Goal: Find contact information: Find contact information

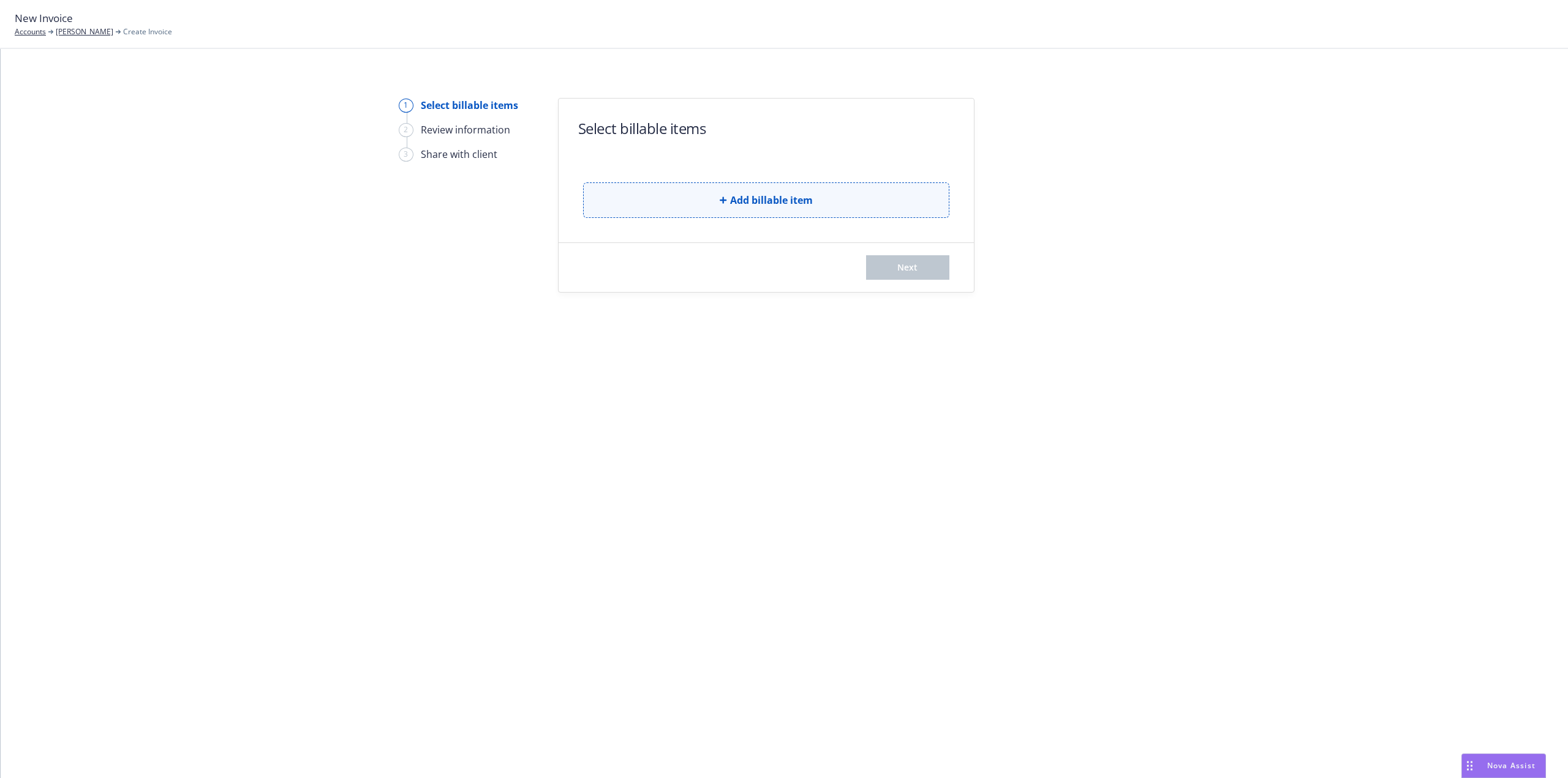
click at [683, 191] on button "Add billable item" at bounding box center [766, 200] width 366 height 35
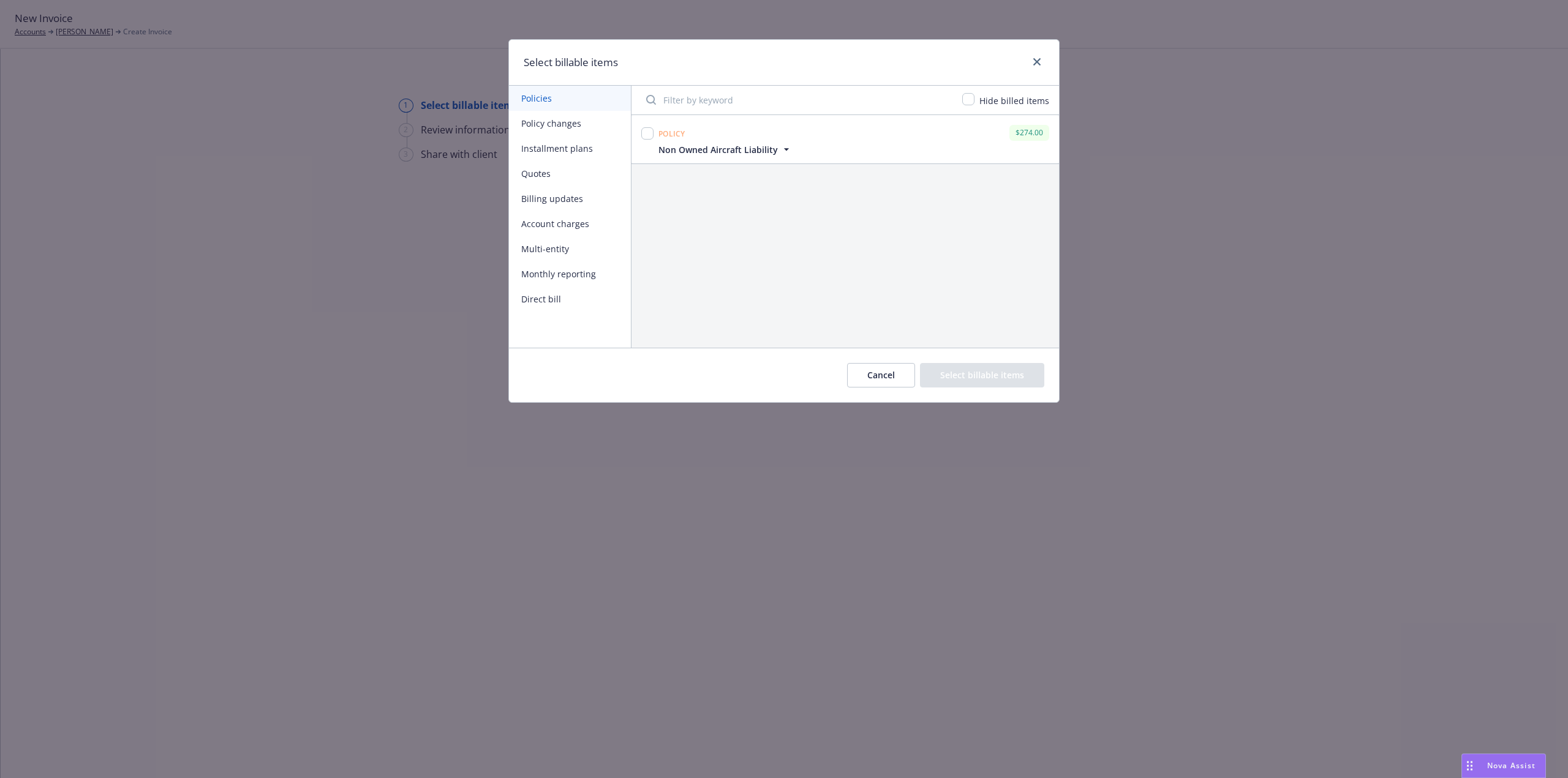
click at [555, 198] on button "Billing updates" at bounding box center [570, 198] width 122 height 25
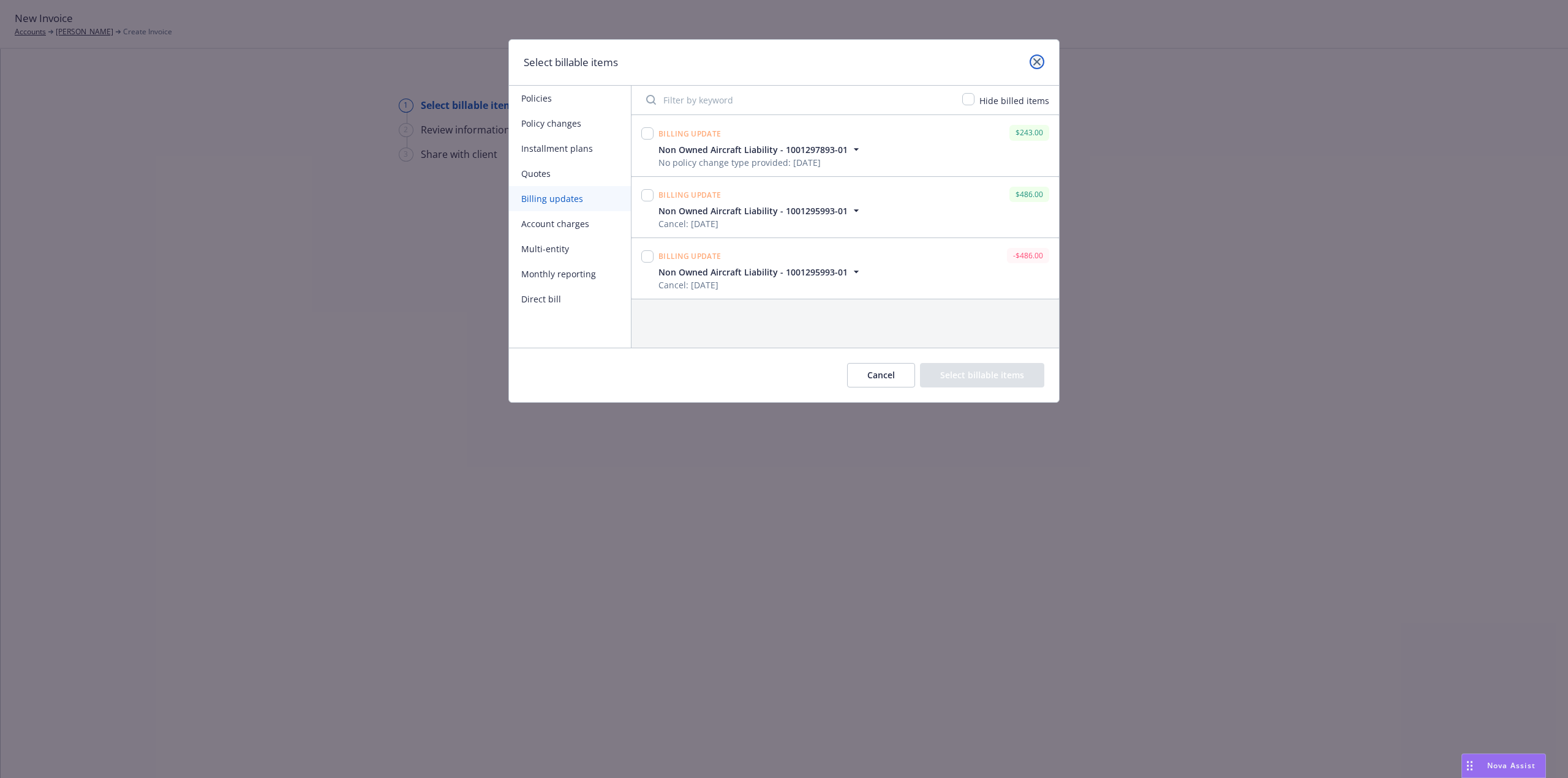
click at [1036, 60] on icon "close" at bounding box center [1037, 62] width 8 height 8
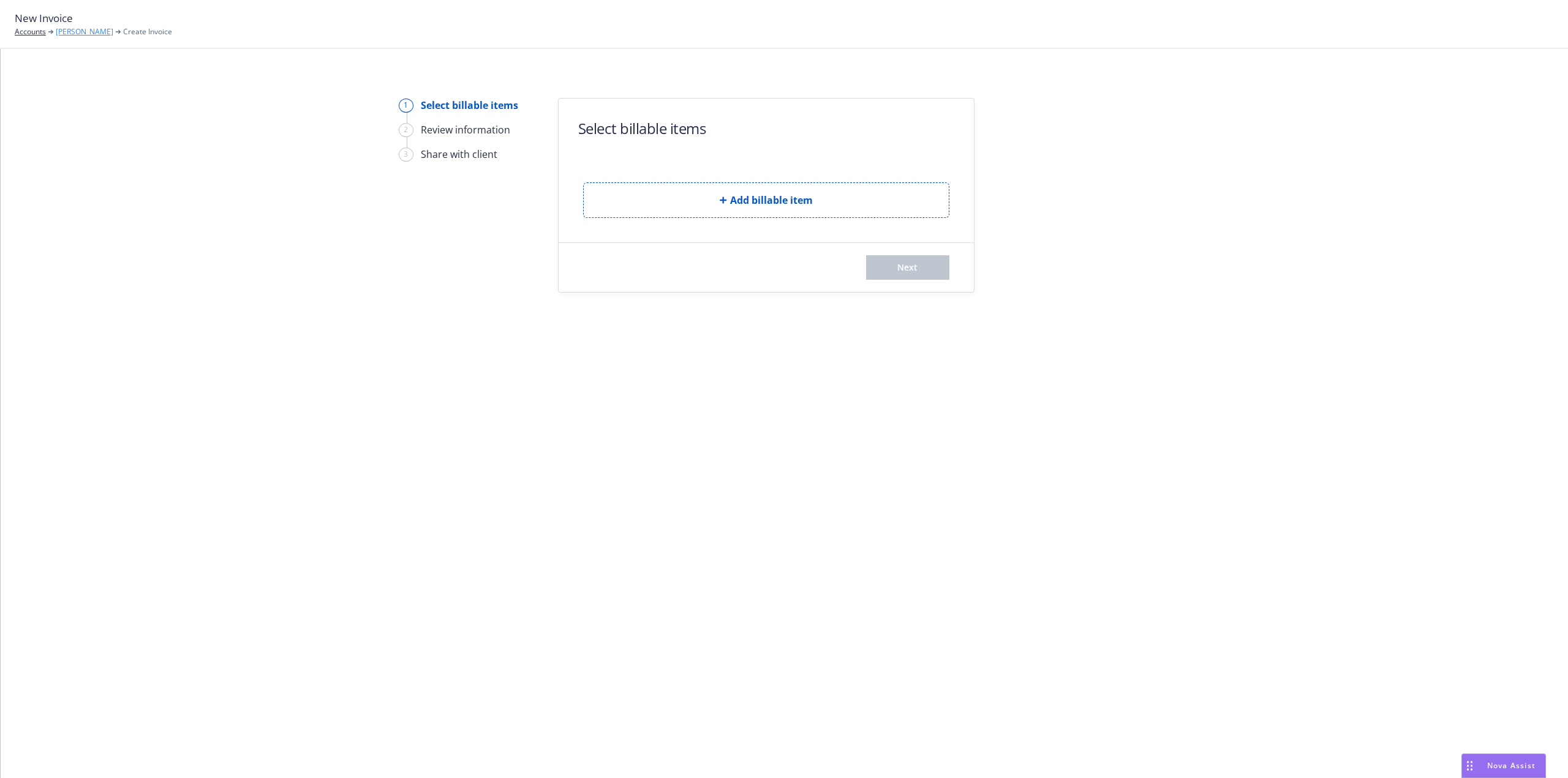
click at [88, 32] on link "[PERSON_NAME]" at bounding box center [84, 31] width 57 height 11
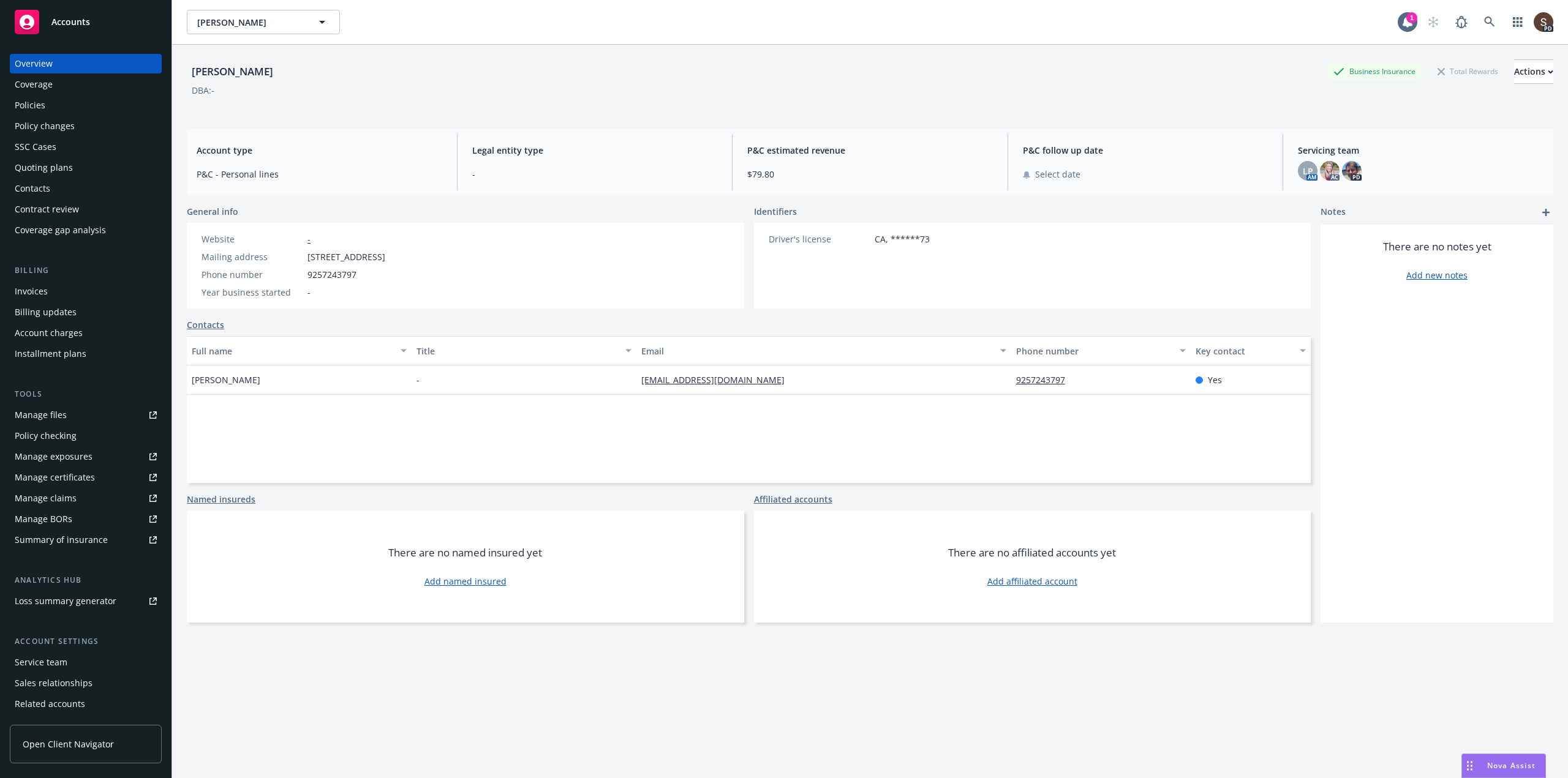
click at [28, 103] on div "Policies" at bounding box center [30, 106] width 31 height 20
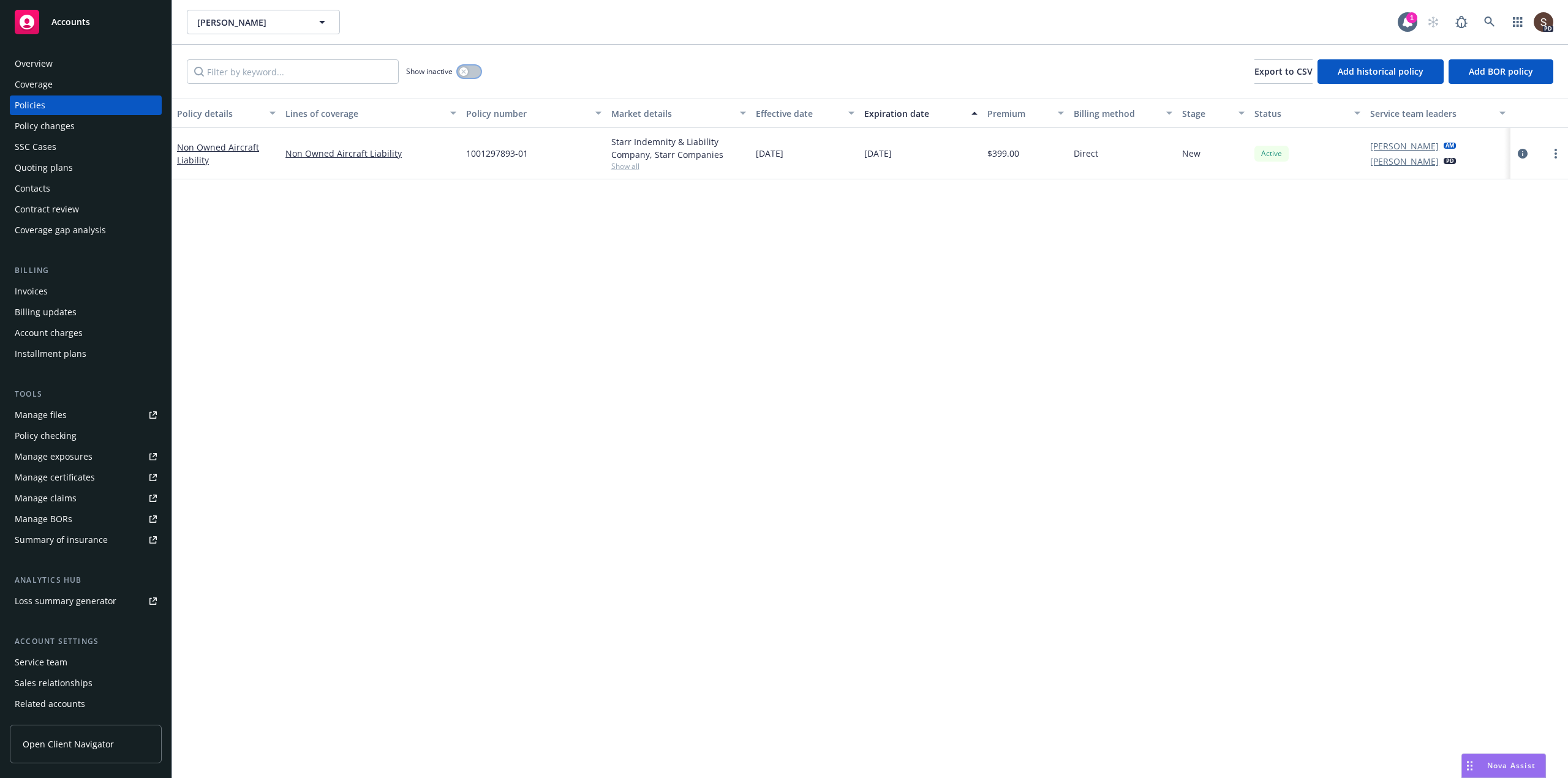
click at [473, 74] on button "button" at bounding box center [469, 72] width 23 height 12
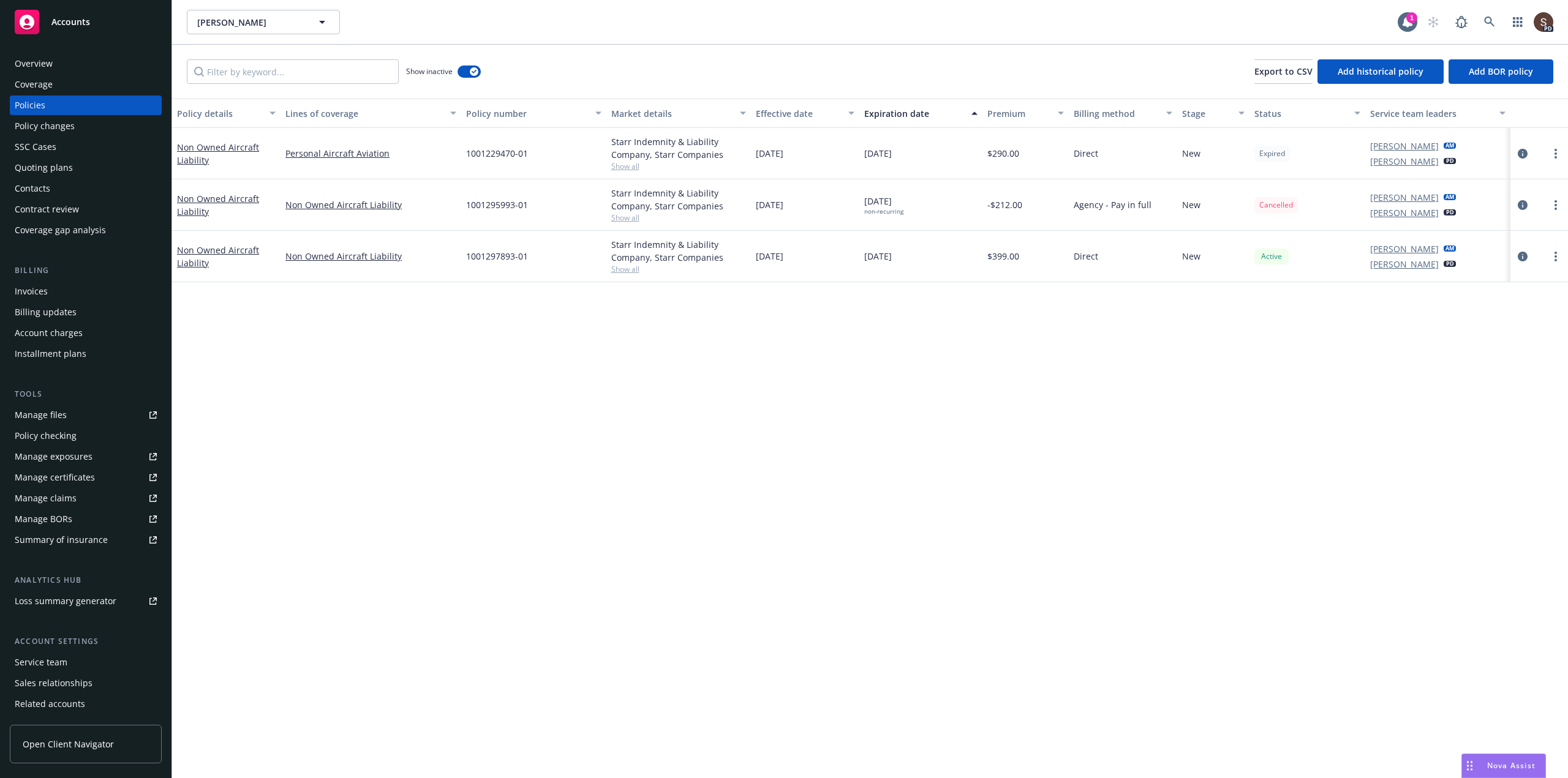
click at [32, 286] on div "Invoices" at bounding box center [31, 292] width 33 height 20
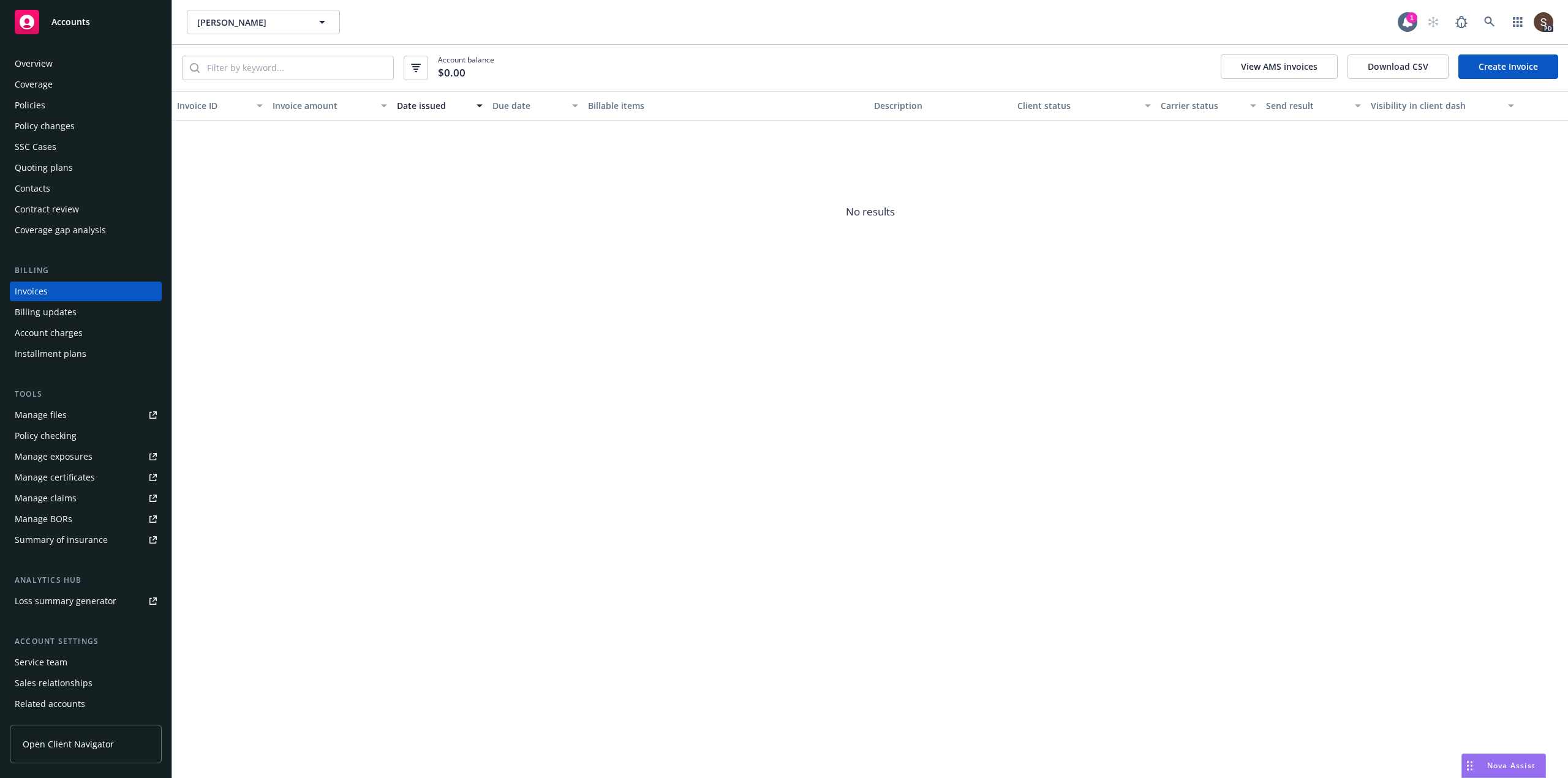
click at [1534, 61] on link "Create Invoice" at bounding box center [1508, 67] width 100 height 25
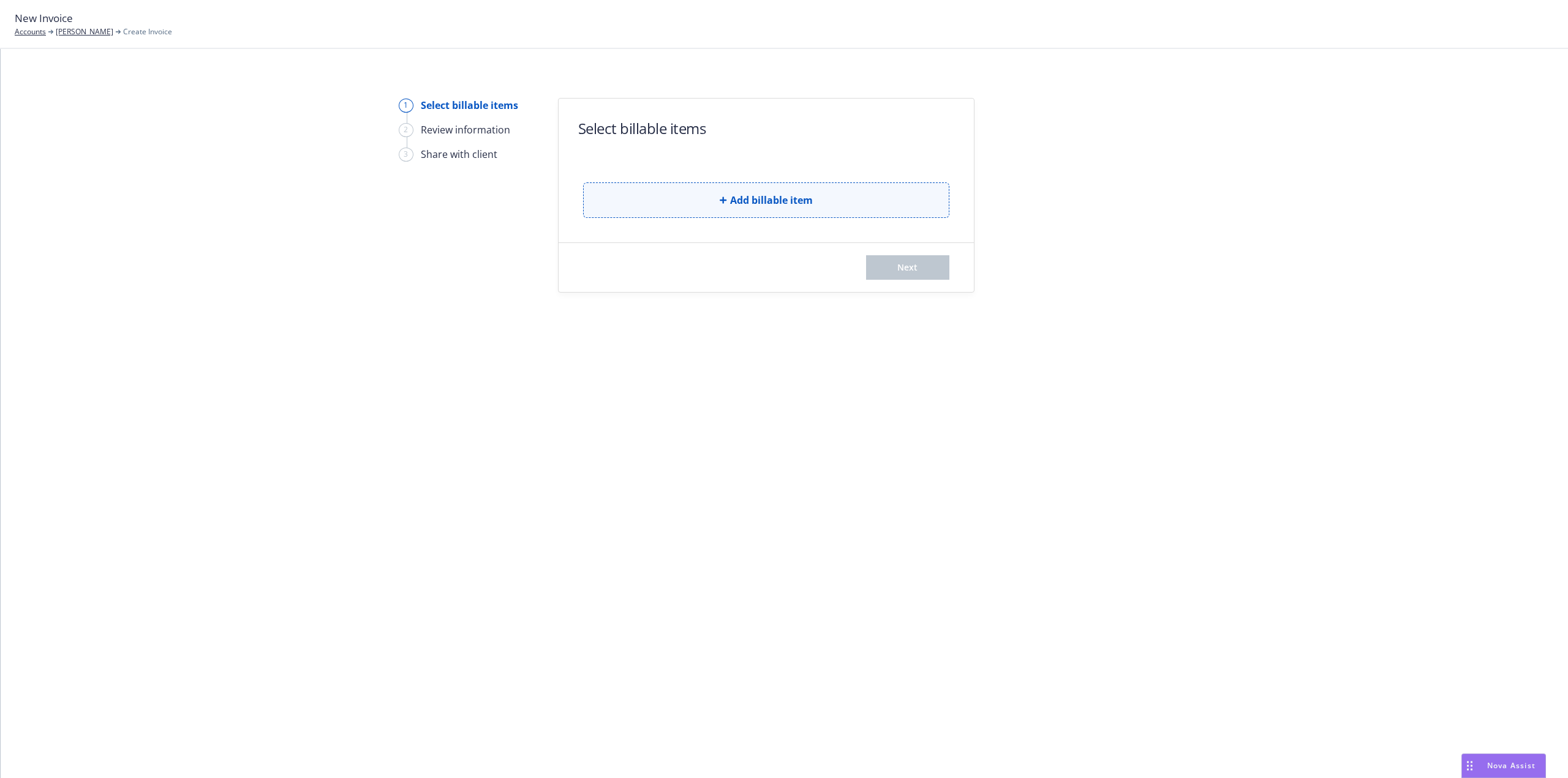
click at [681, 200] on button "Add billable item" at bounding box center [766, 200] width 366 height 35
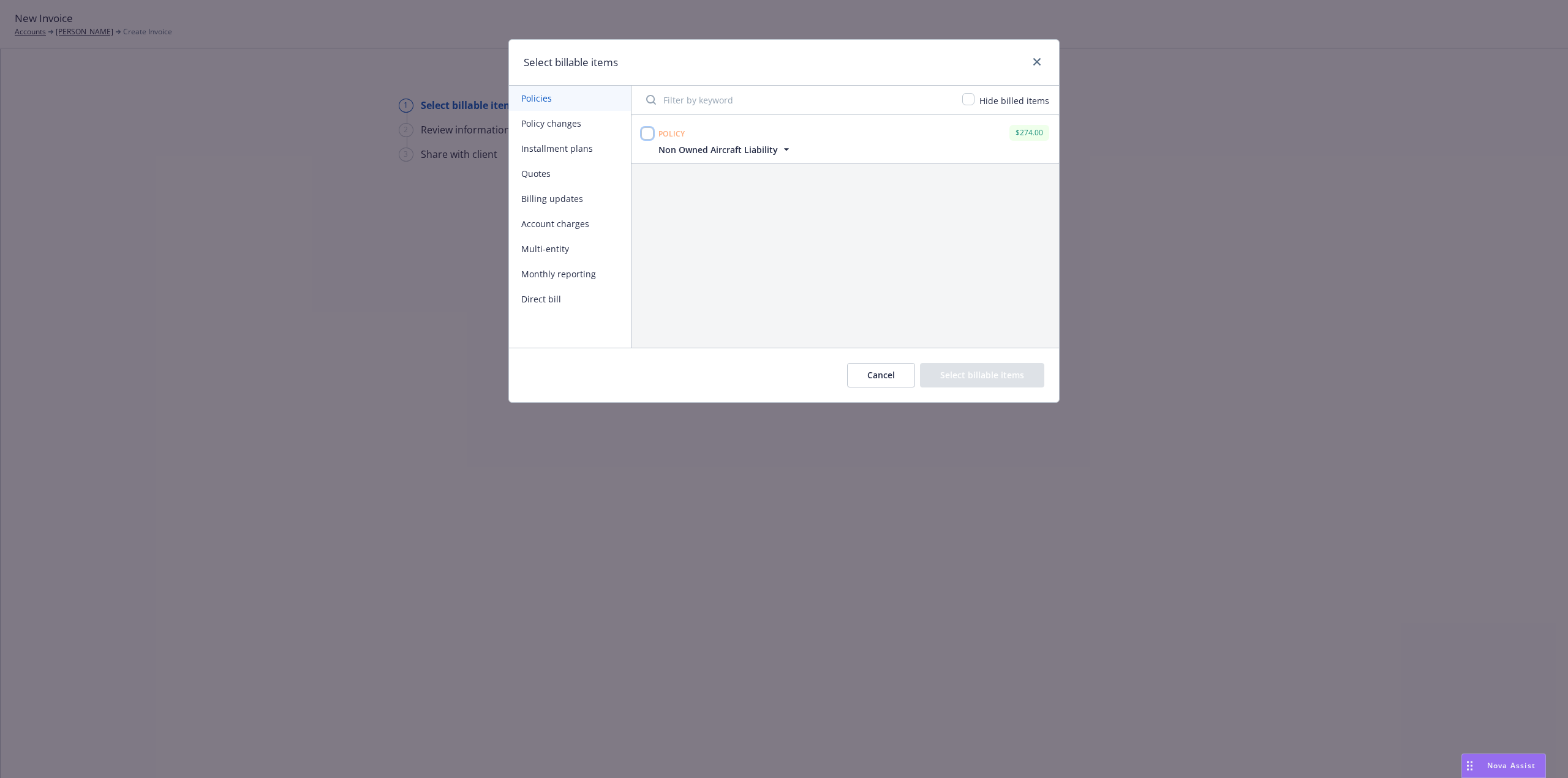
click at [650, 130] on input "checkbox" at bounding box center [647, 133] width 12 height 12
checkbox input "true"
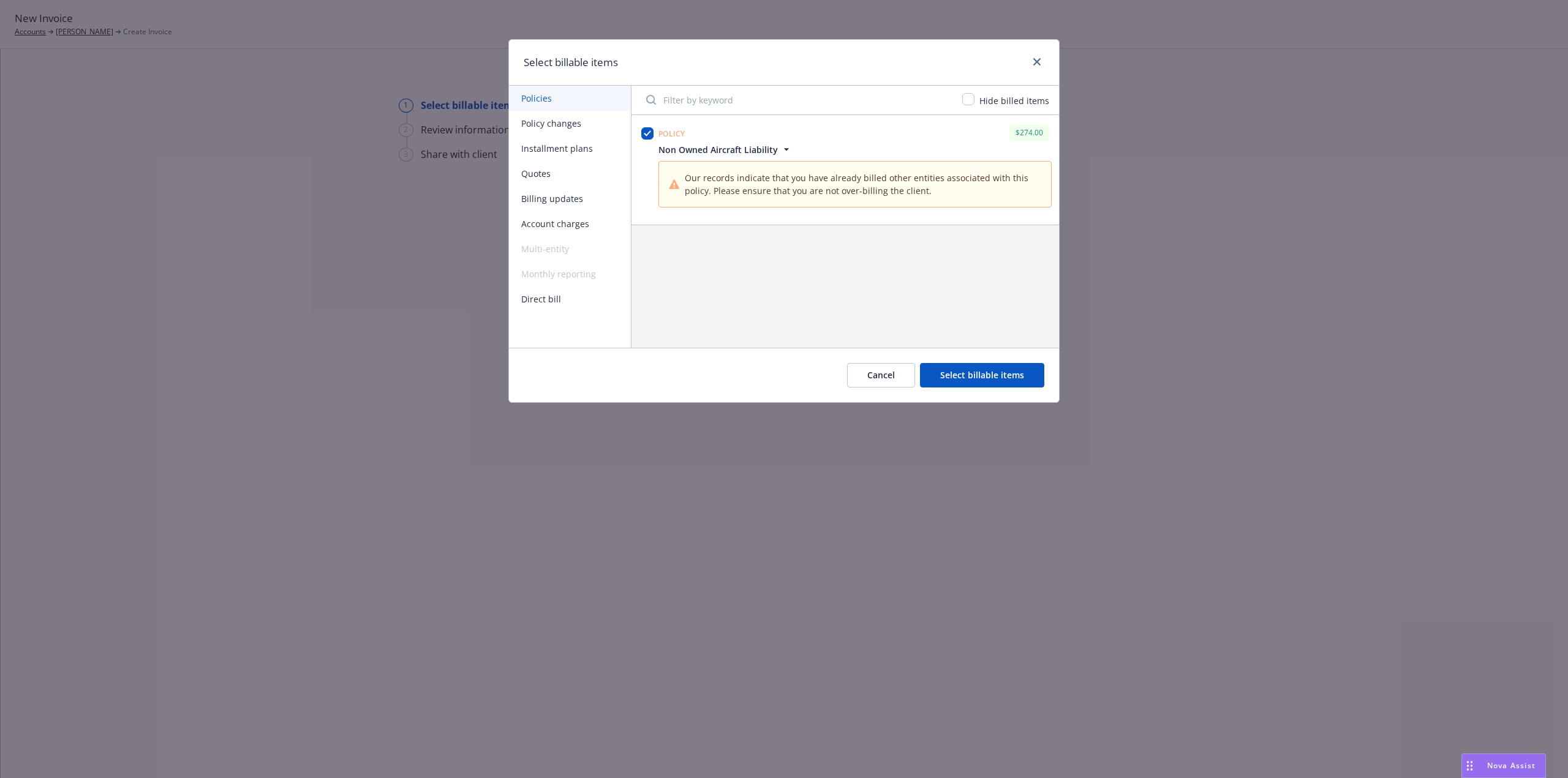
click at [555, 198] on button "Billing updates" at bounding box center [570, 198] width 122 height 25
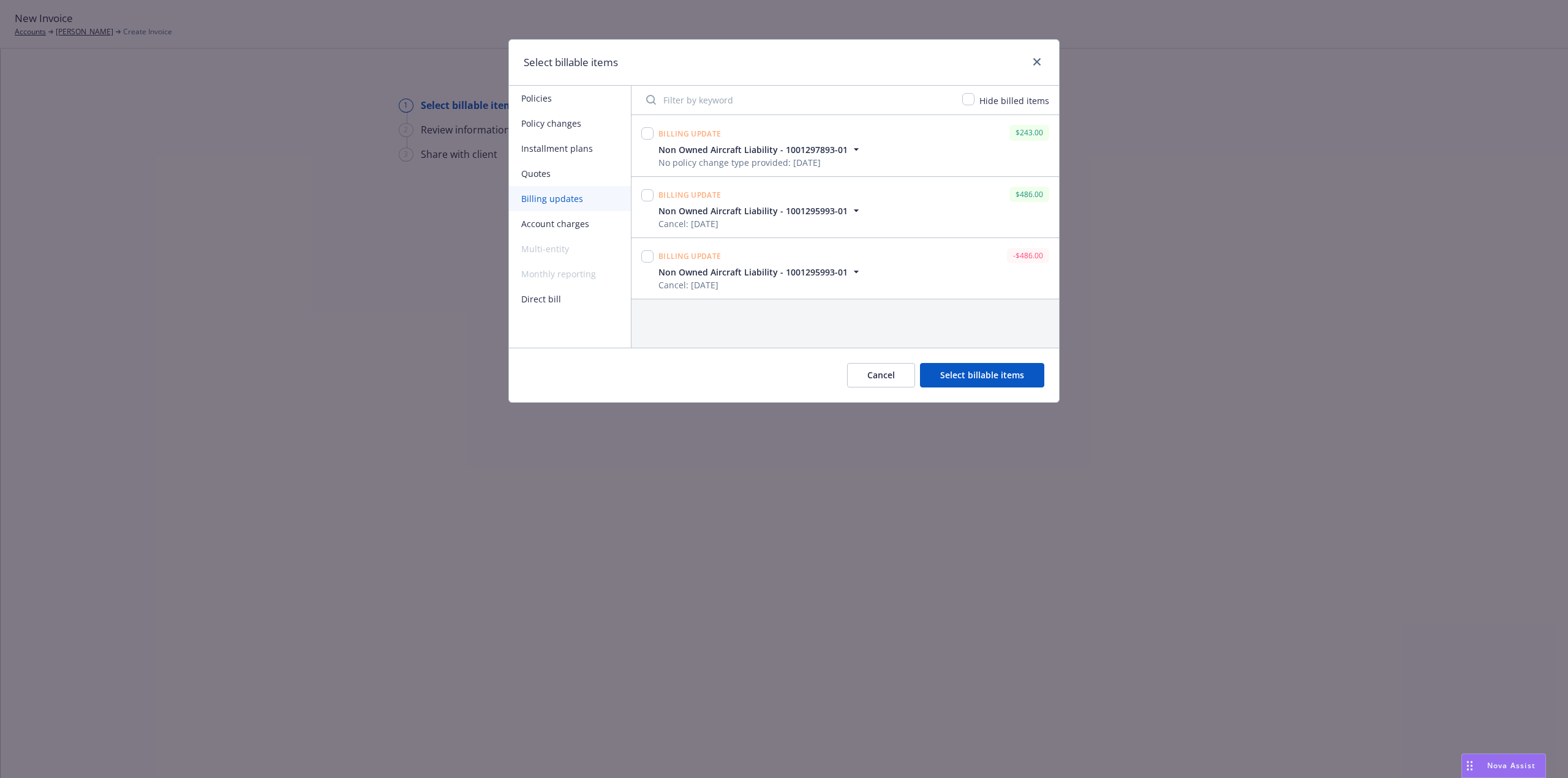
click at [548, 124] on button "Policy changes" at bounding box center [570, 123] width 122 height 25
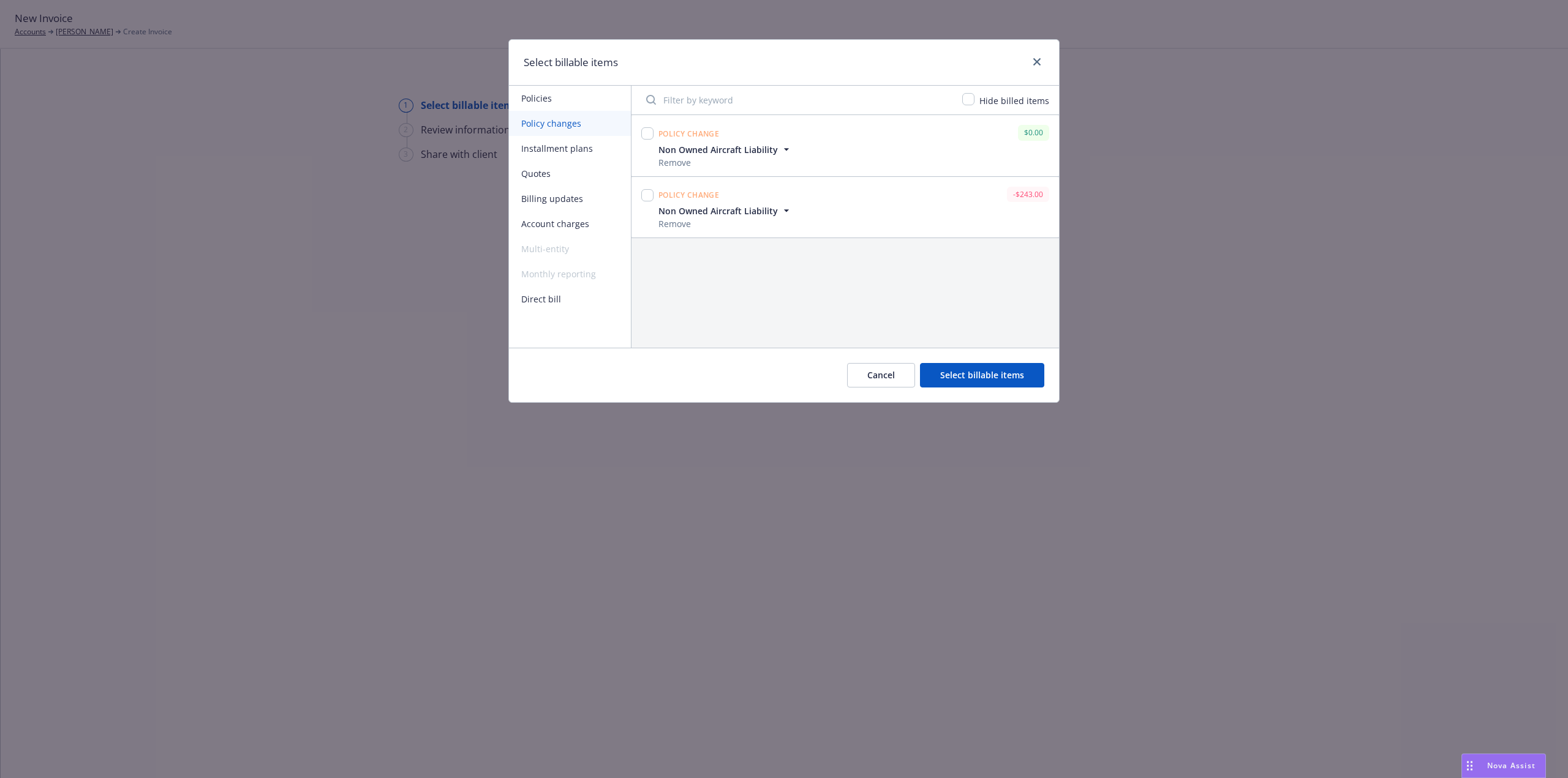
drag, startPoint x: 875, startPoint y: 371, endPoint x: 732, endPoint y: 336, distance: 147.2
click at [873, 371] on button "Cancel" at bounding box center [881, 375] width 68 height 25
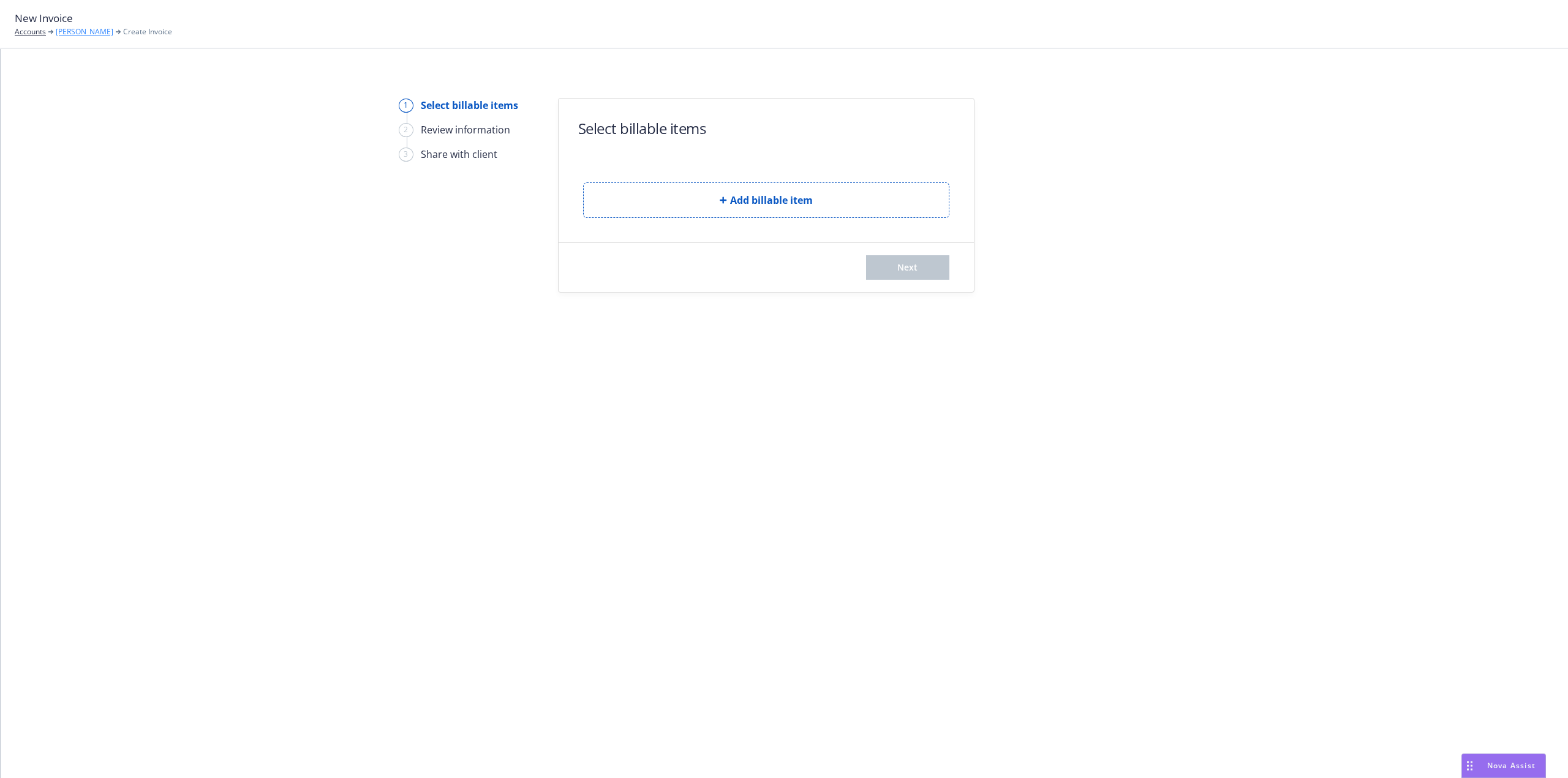
click at [77, 28] on link "[PERSON_NAME]" at bounding box center [84, 31] width 57 height 11
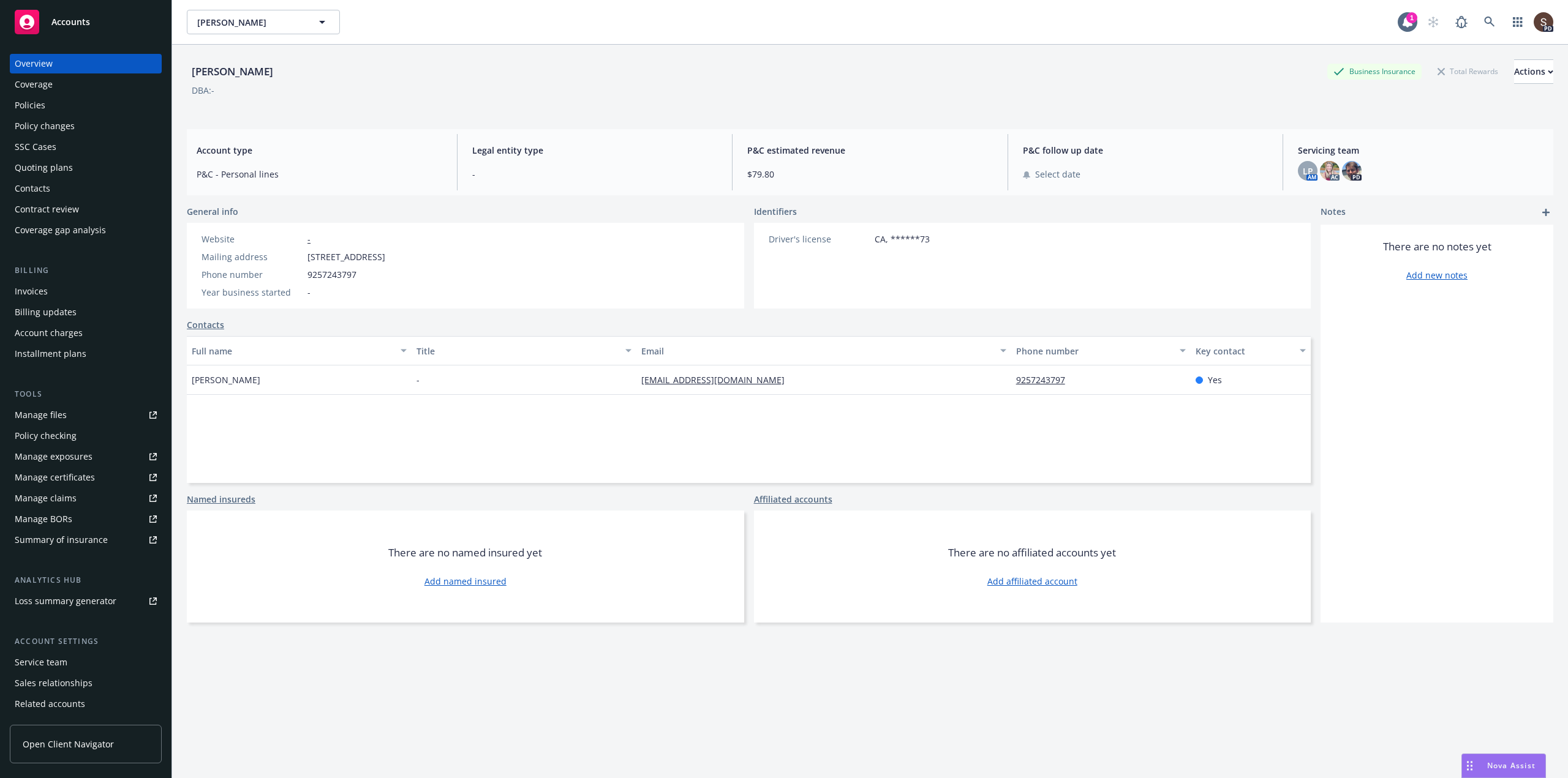
click at [25, 285] on div "Invoices" at bounding box center [31, 292] width 33 height 20
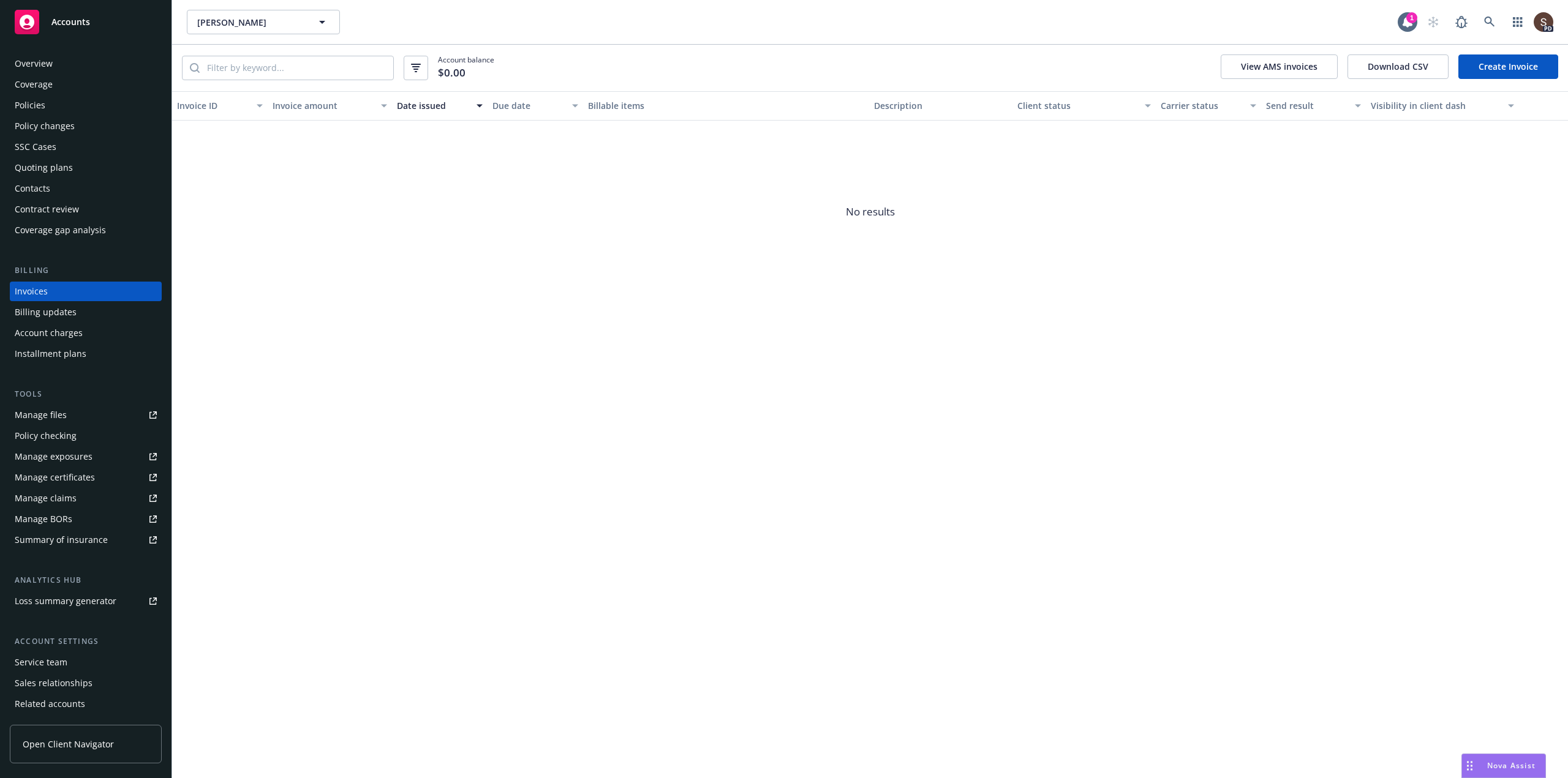
click at [1514, 58] on link "Create Invoice" at bounding box center [1508, 67] width 100 height 25
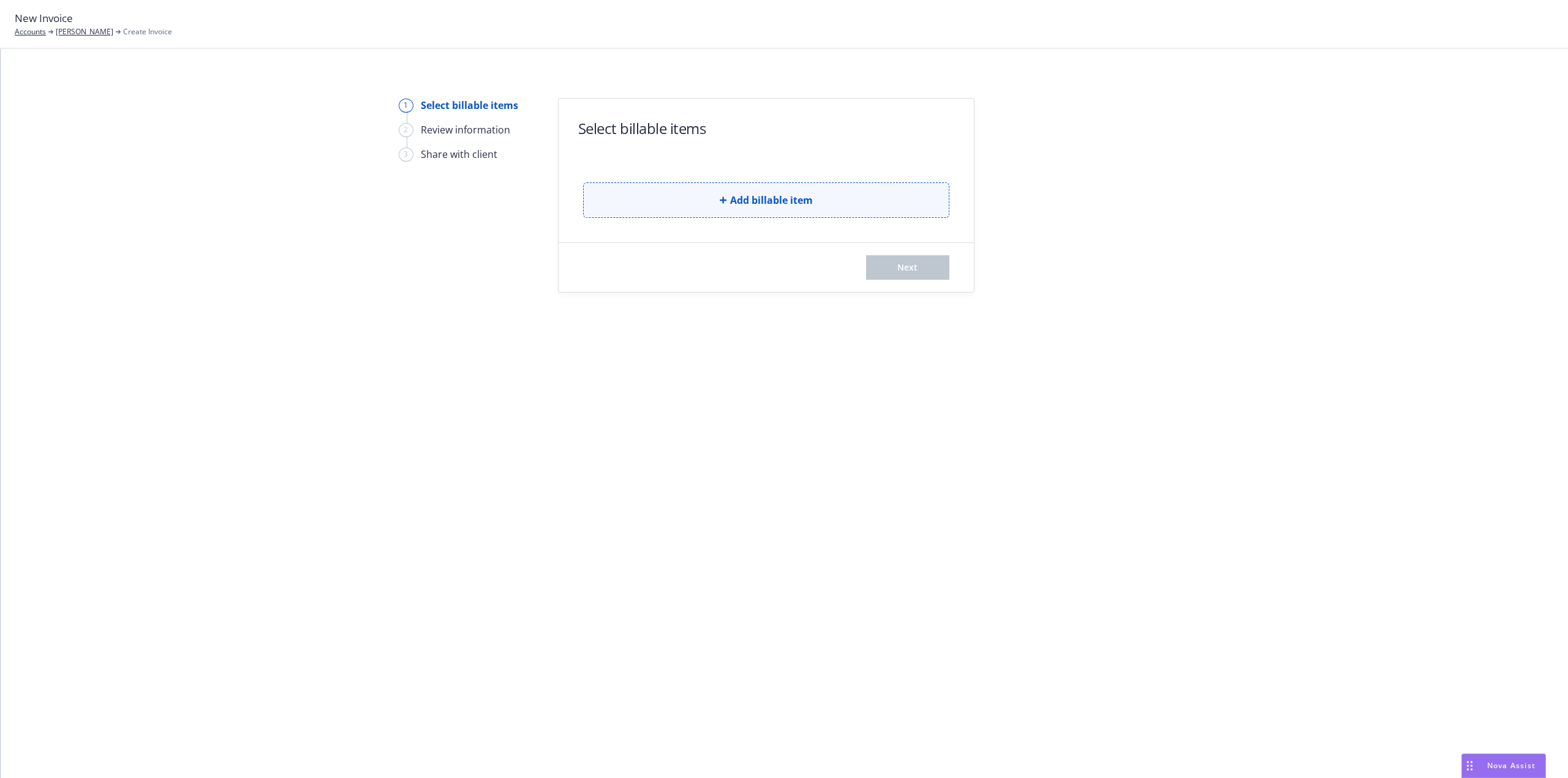
click at [680, 201] on button "Add billable item" at bounding box center [766, 200] width 366 height 35
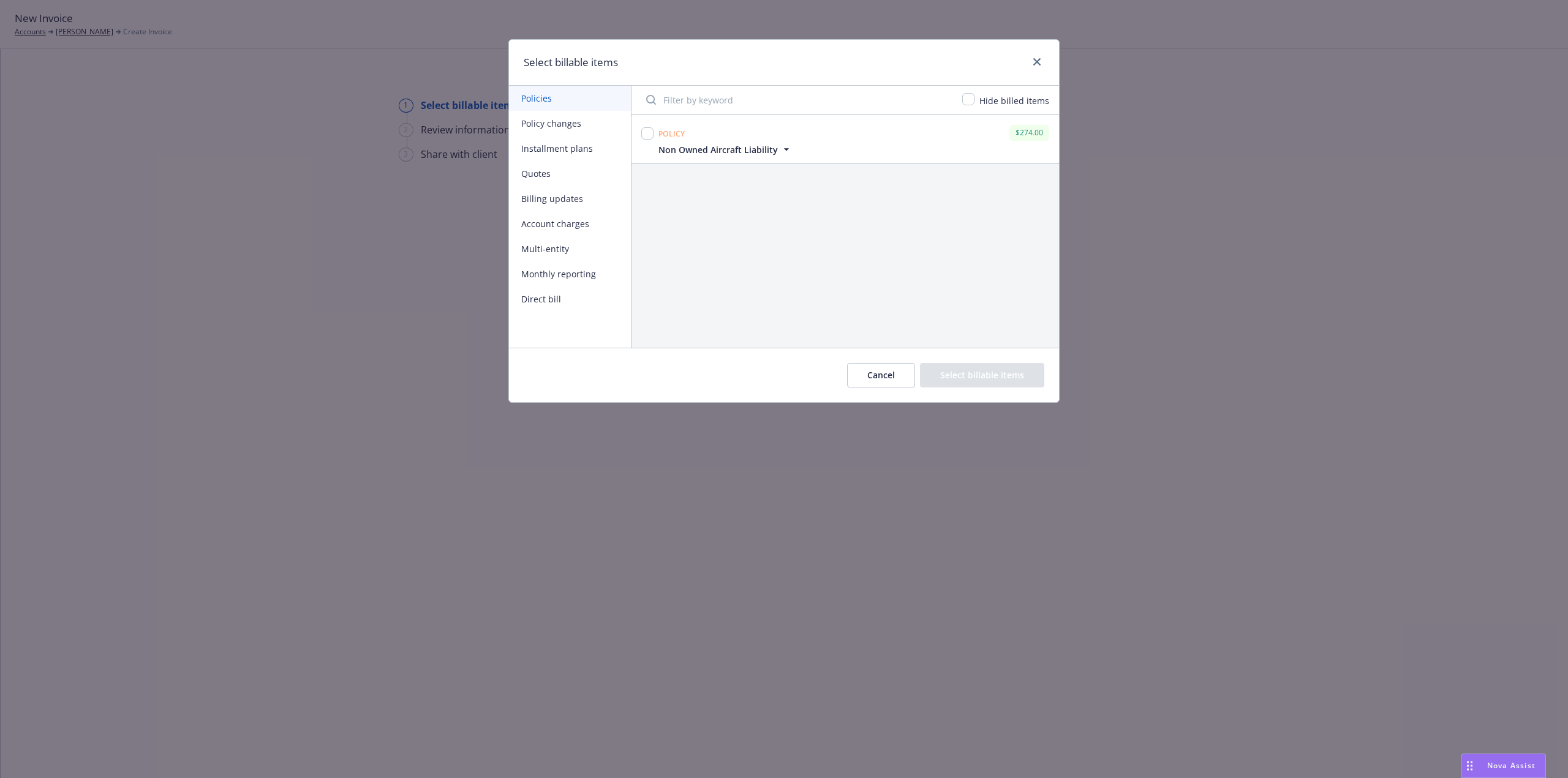
click at [555, 123] on button "Policy changes" at bounding box center [570, 123] width 122 height 25
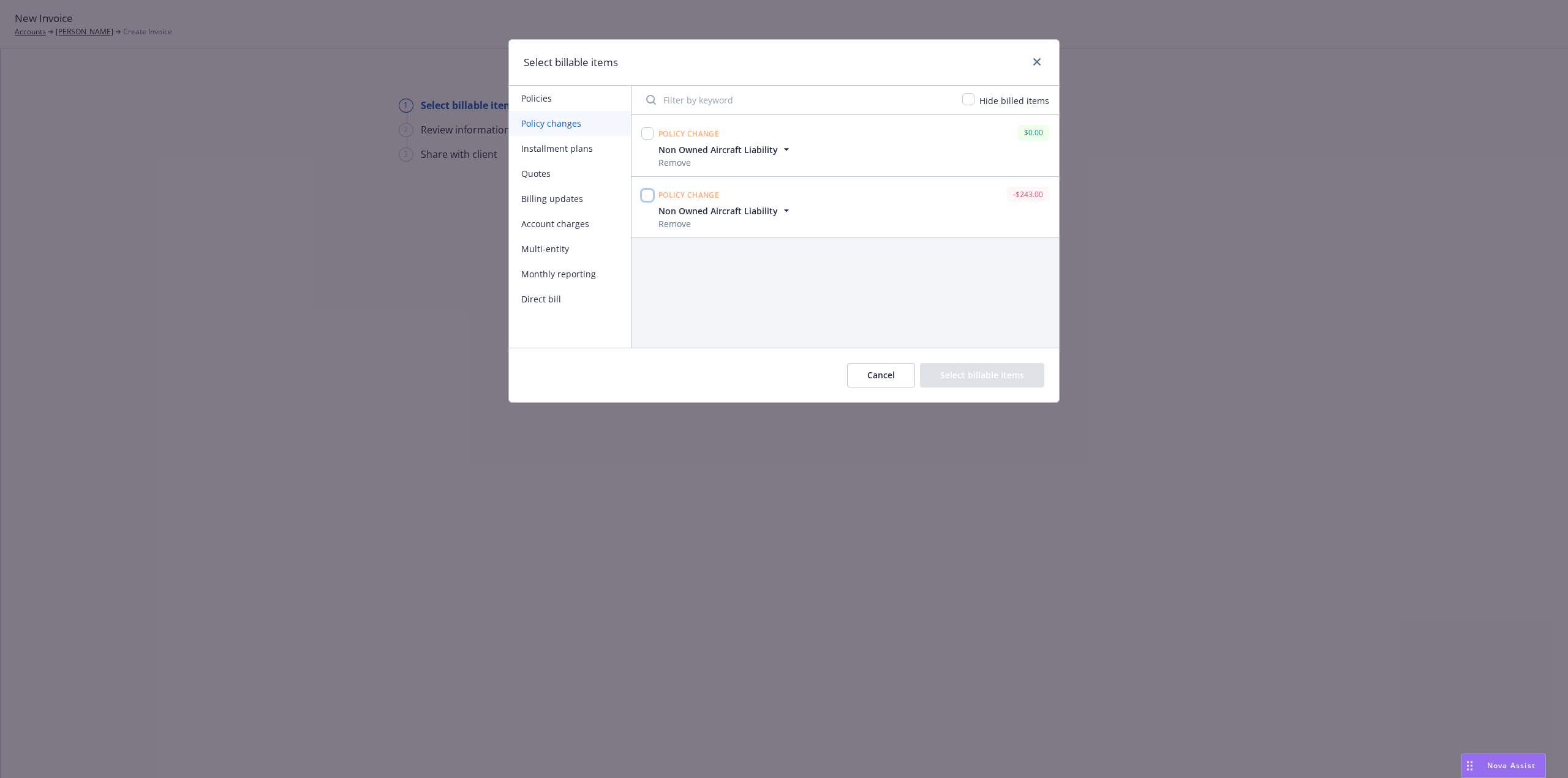
drag, startPoint x: 647, startPoint y: 192, endPoint x: 666, endPoint y: 221, distance: 34.7
click at [647, 191] on input "checkbox" at bounding box center [647, 195] width 12 height 12
checkbox input "true"
click at [1012, 378] on button "Select billable items" at bounding box center [982, 375] width 124 height 25
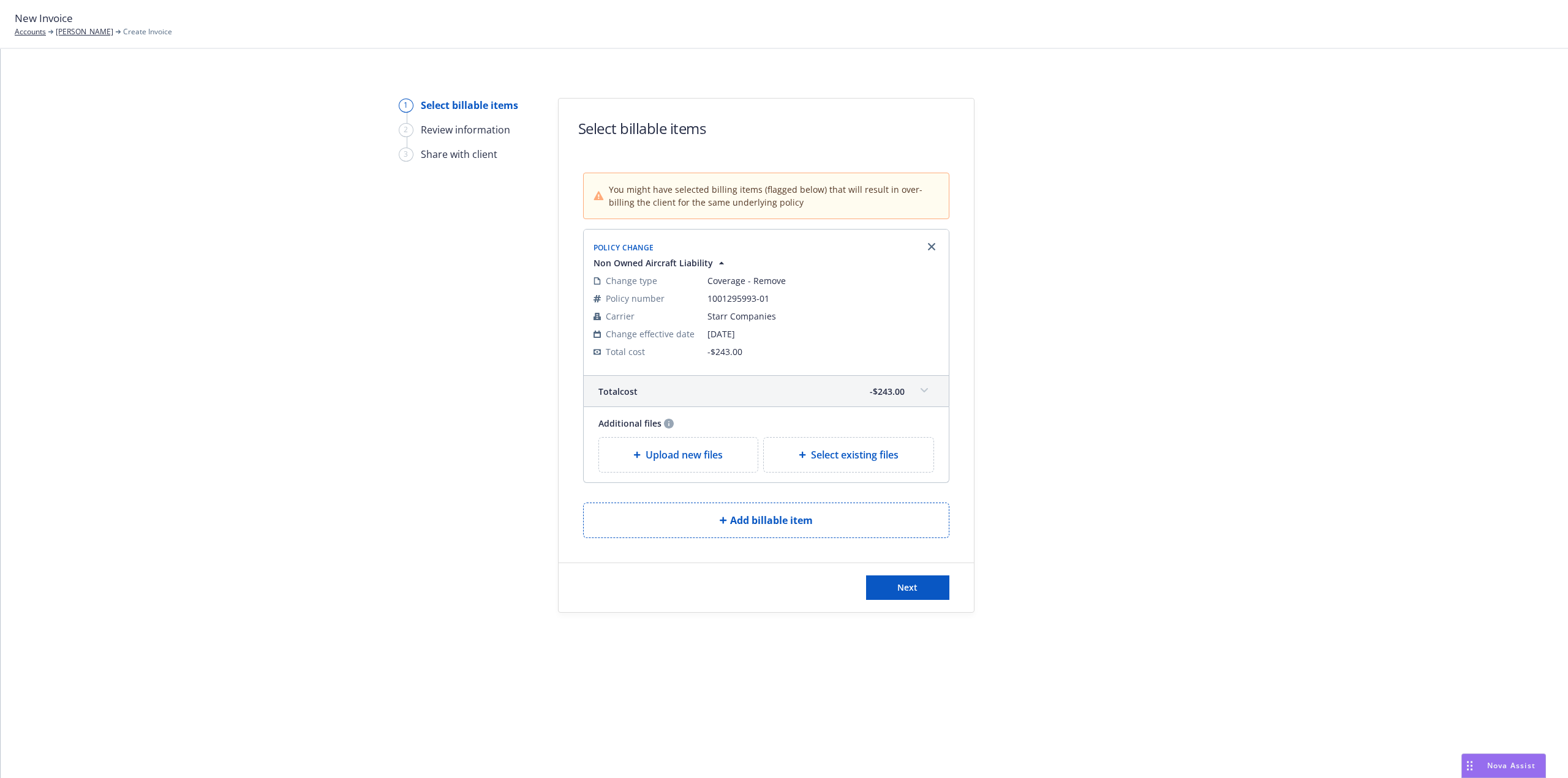
click at [800, 446] on div "Select existing files" at bounding box center [849, 455] width 170 height 34
select select "Invoice - Third Party"
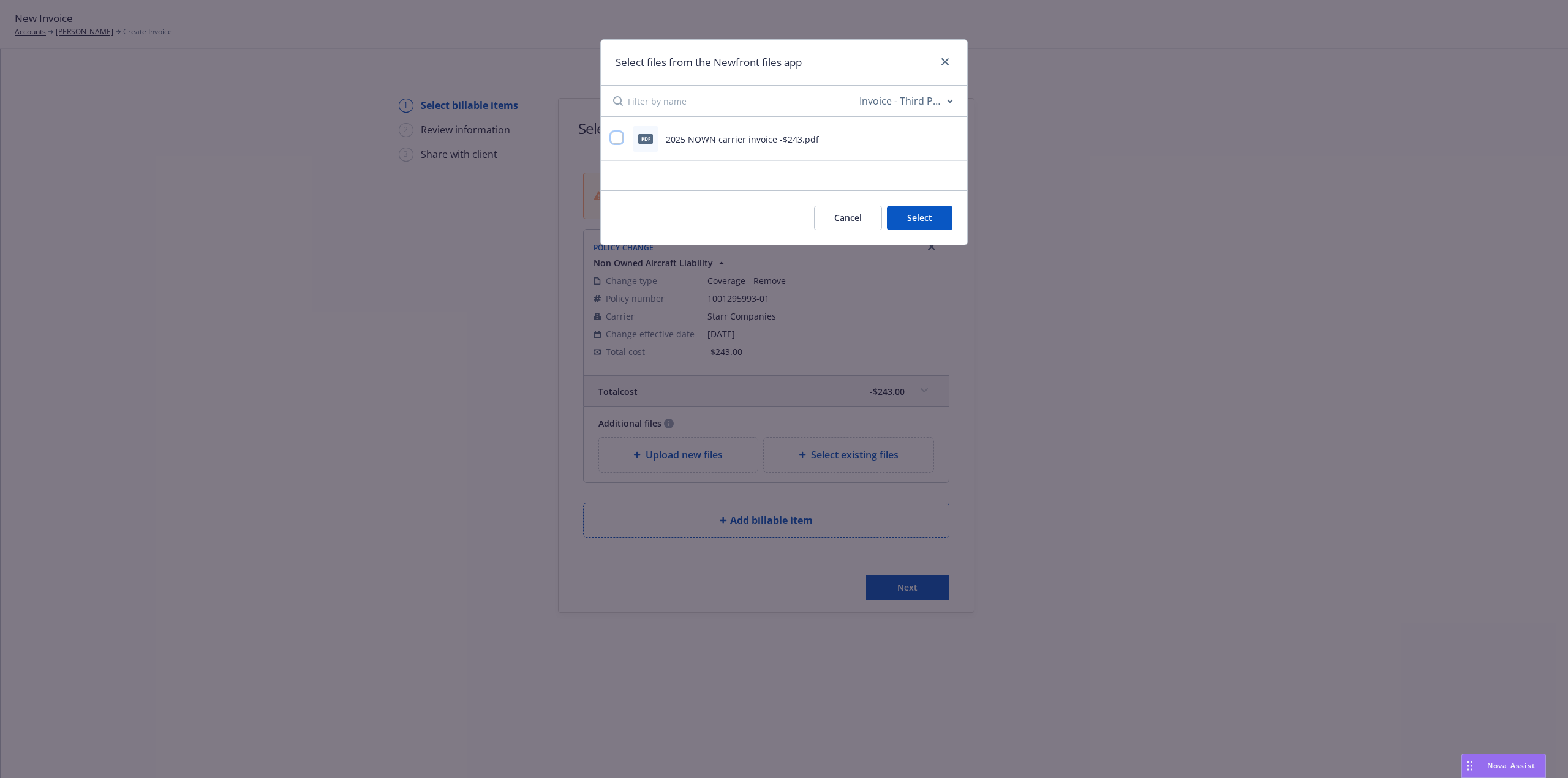
click at [614, 139] on input "checkbox" at bounding box center [617, 138] width 12 height 12
checkbox input "true"
drag, startPoint x: 910, startPoint y: 224, endPoint x: 855, endPoint y: 260, distance: 65.7
click at [908, 224] on button "Select 1 file" at bounding box center [908, 218] width 88 height 25
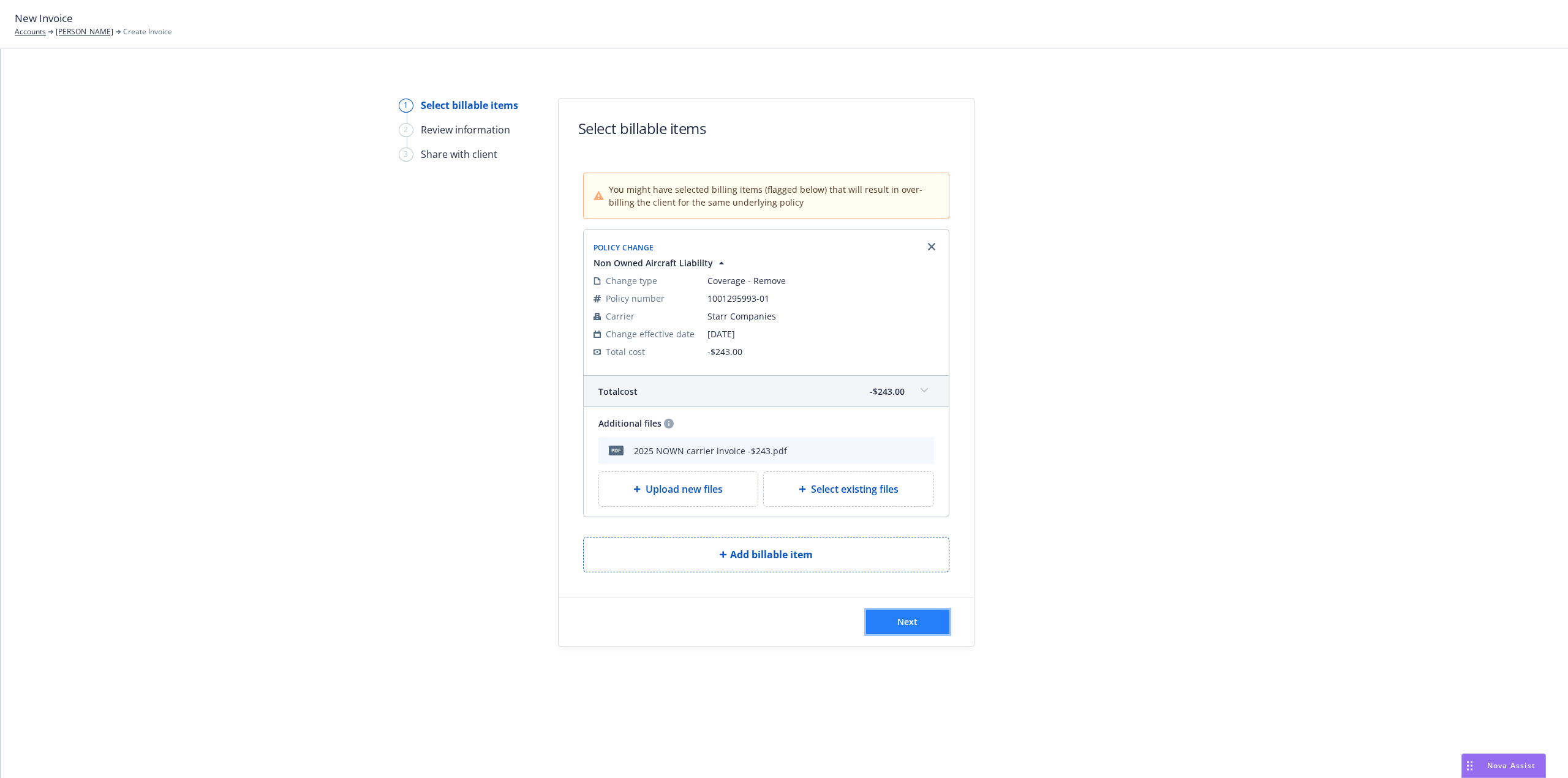
click at [885, 617] on button "Next" at bounding box center [908, 623] width 83 height 25
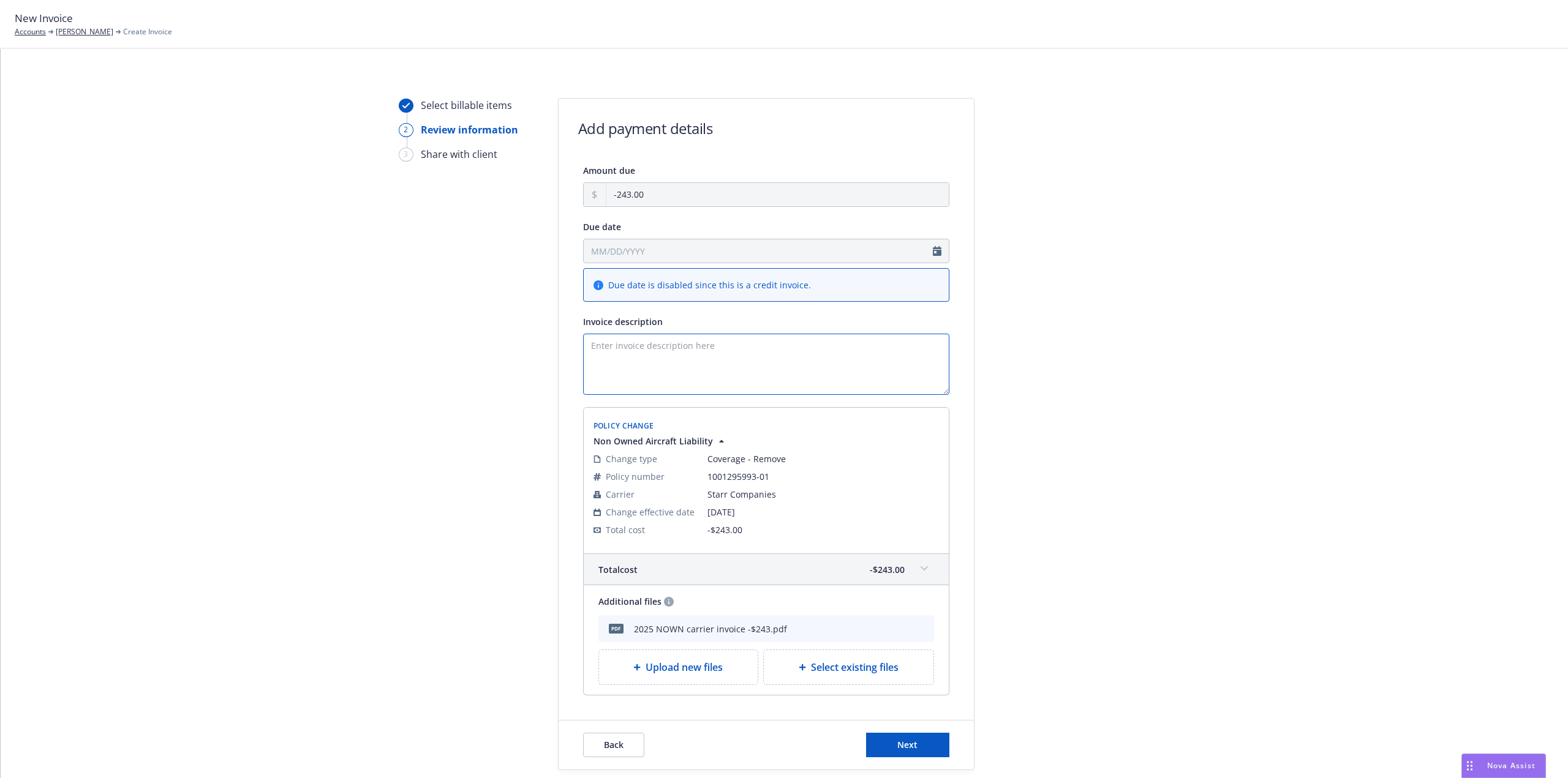
click at [627, 345] on textarea "Invoice description" at bounding box center [766, 364] width 366 height 61
click at [629, 347] on textarea "Cancel pol;icy for rewrite" at bounding box center [766, 364] width 366 height 61
click at [703, 341] on textarea "Cancel policy for rewrite" at bounding box center [766, 364] width 366 height 61
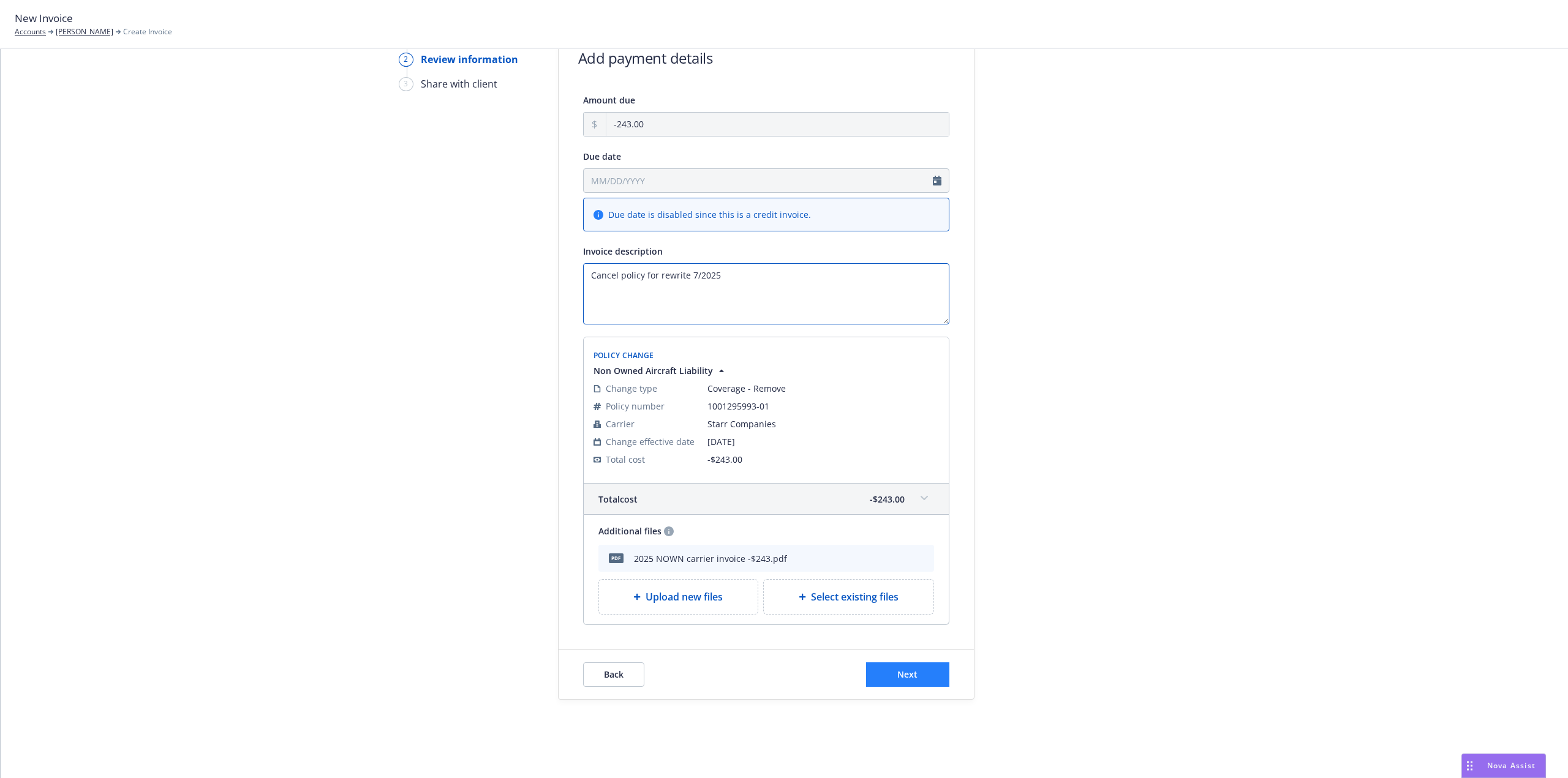
type textarea "Cancel policy for rewrite 7/2025"
click at [910, 671] on span "Next" at bounding box center [908, 674] width 20 height 11
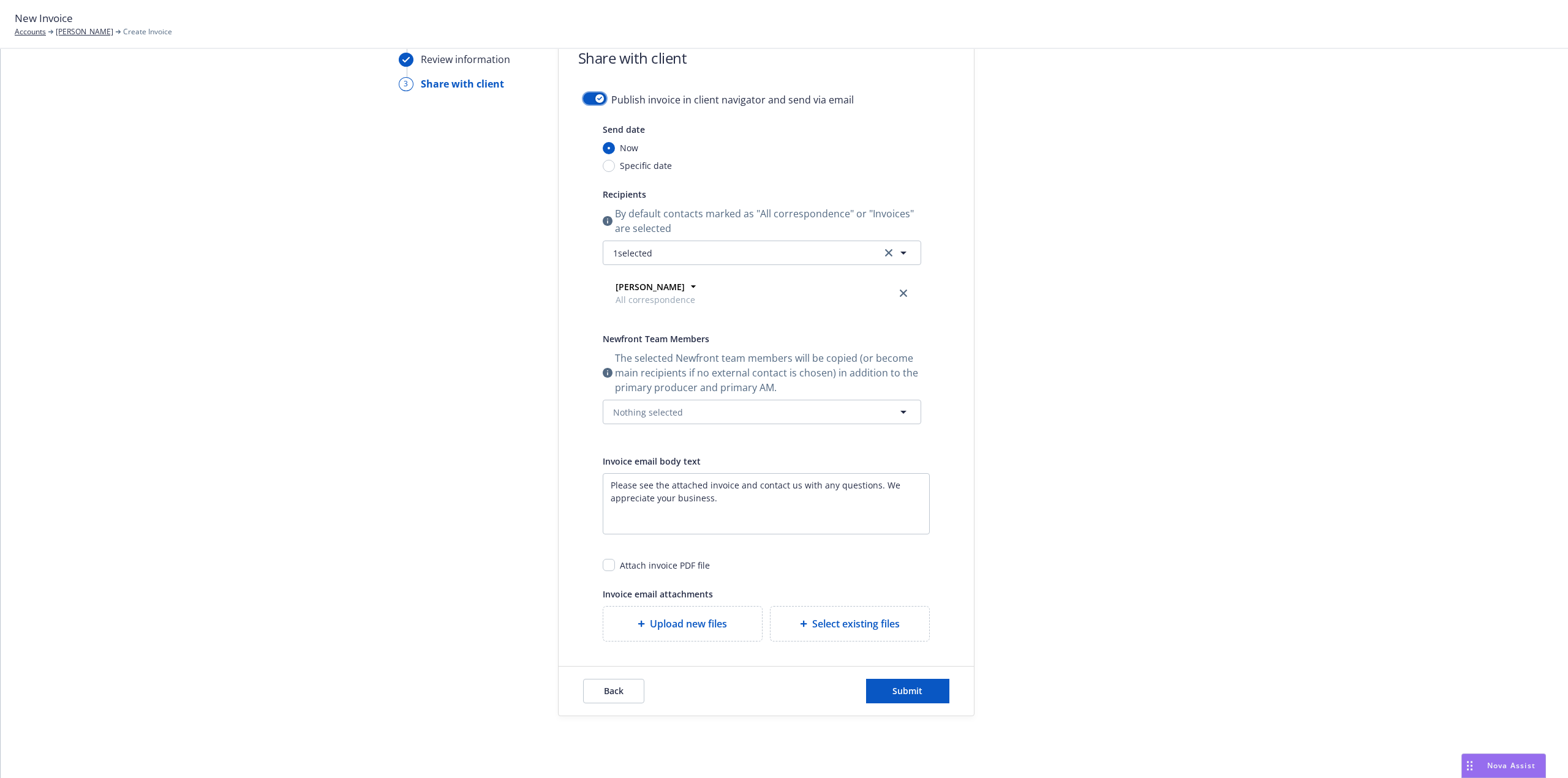
click at [583, 97] on button "button" at bounding box center [594, 99] width 23 height 12
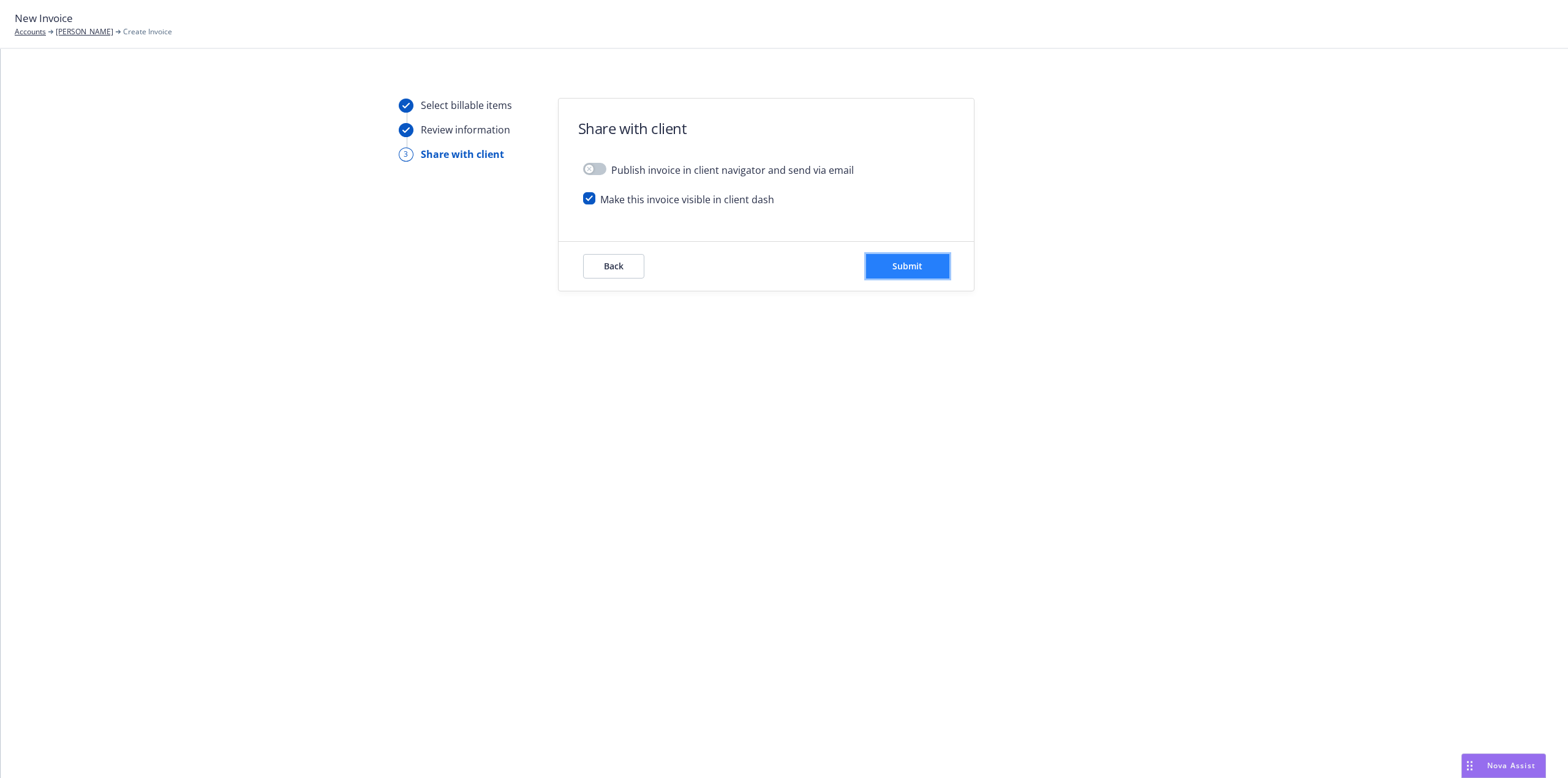
click at [917, 269] on span "Submit" at bounding box center [907, 266] width 30 height 11
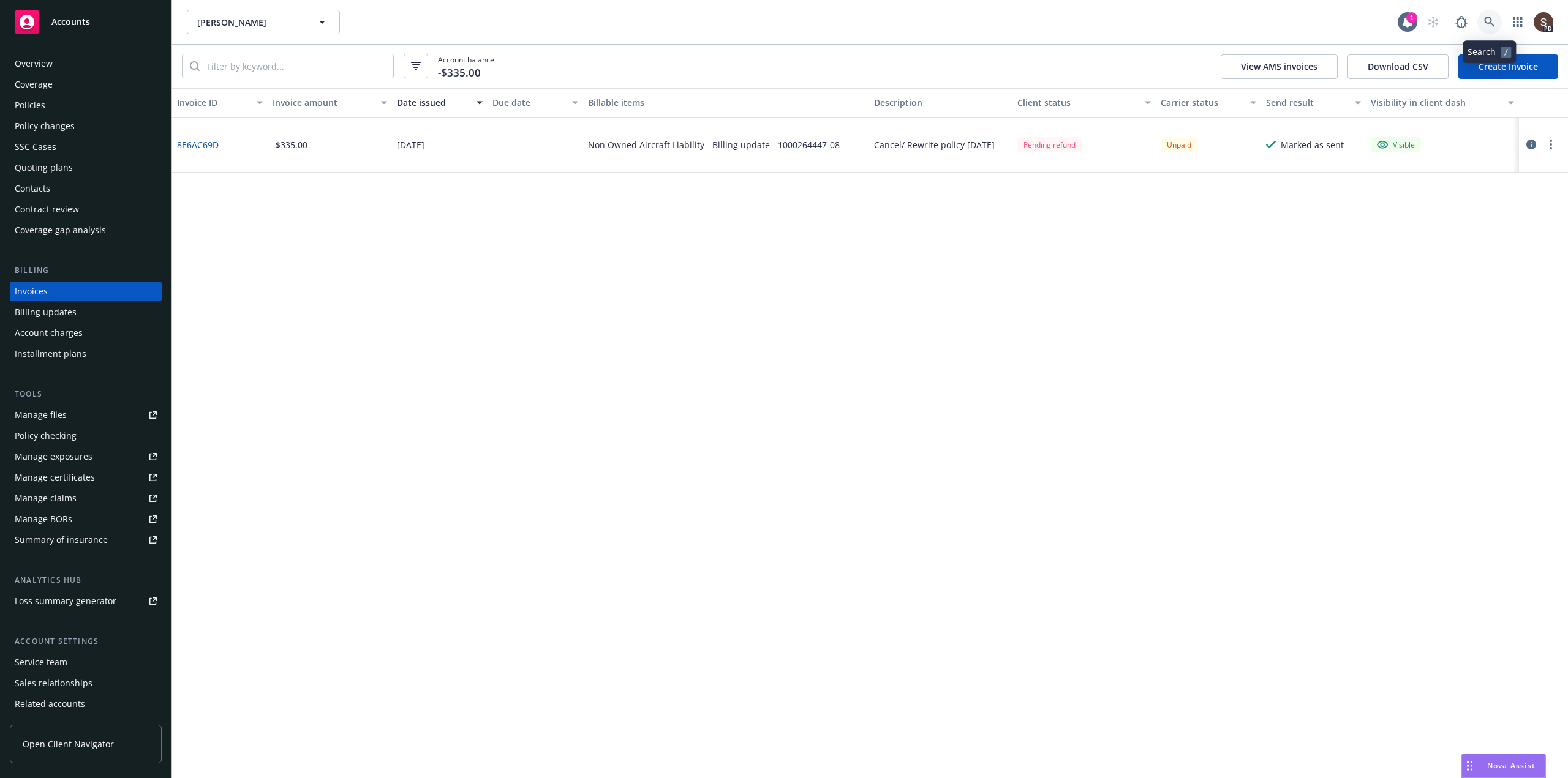
click at [1488, 17] on icon at bounding box center [1490, 22] width 11 height 11
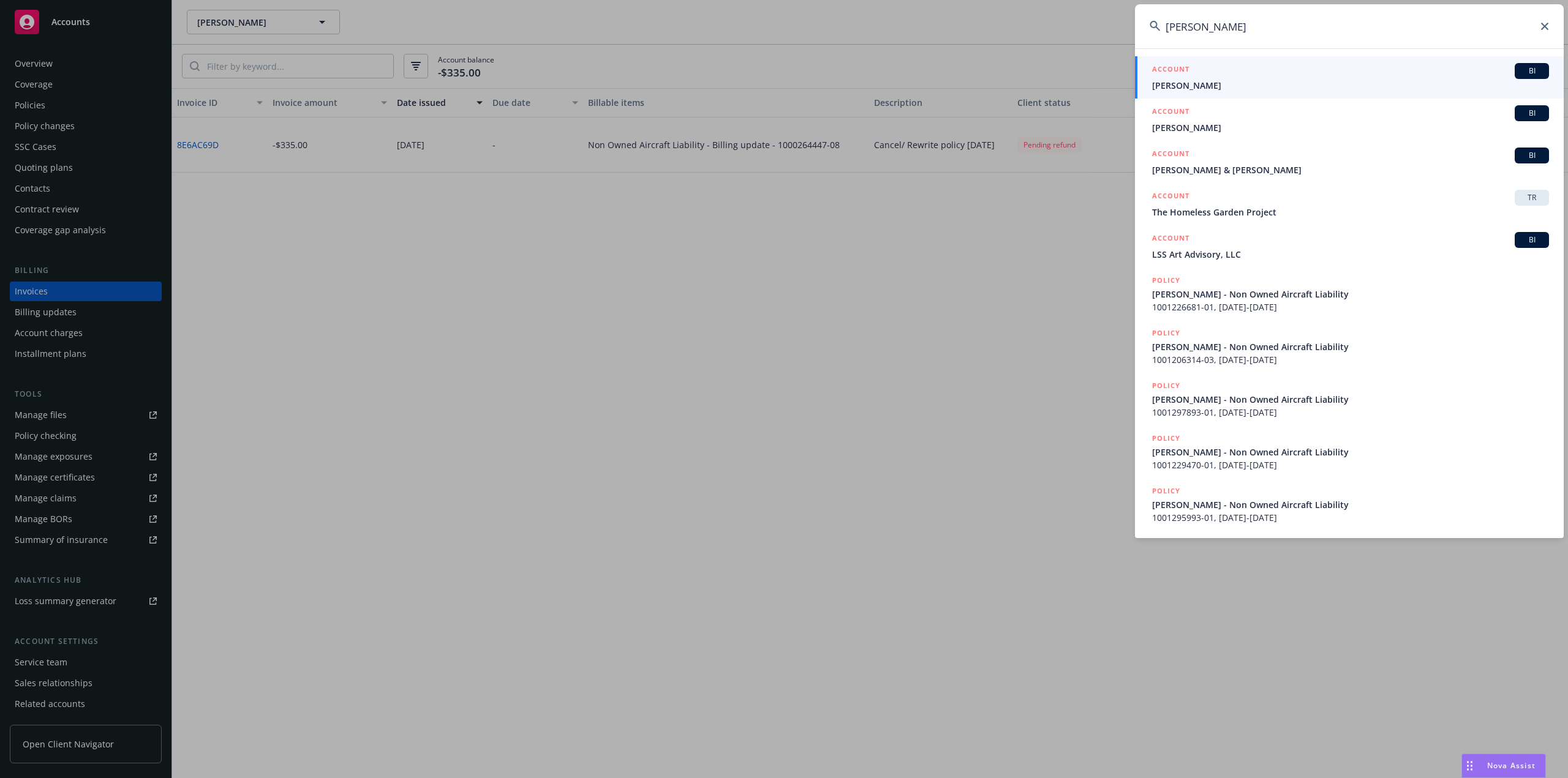
type input "sweeney"
click at [1203, 80] on span "[PERSON_NAME]" at bounding box center [1350, 85] width 397 height 13
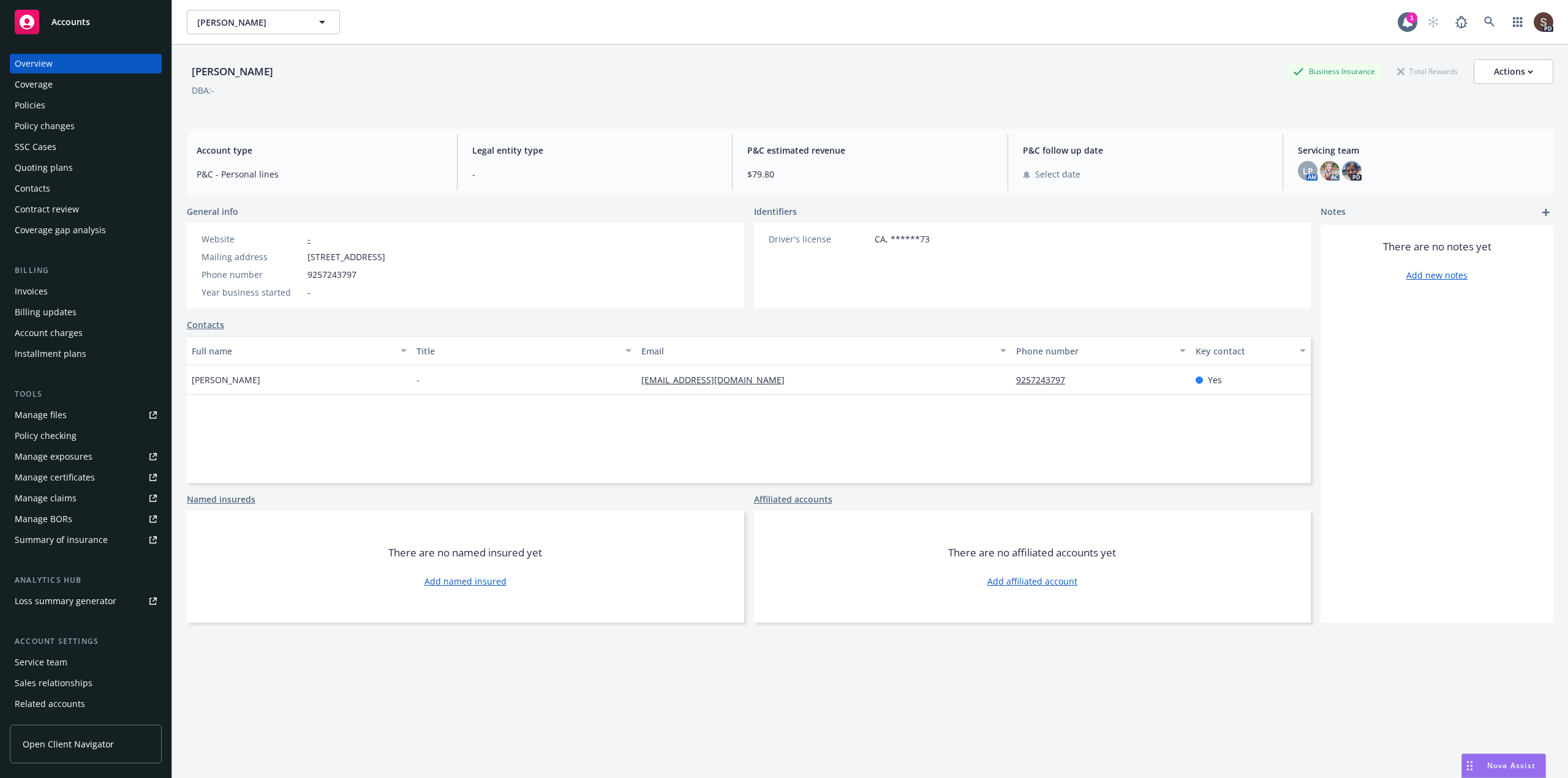
click at [57, 294] on div "Invoices" at bounding box center [86, 292] width 142 height 20
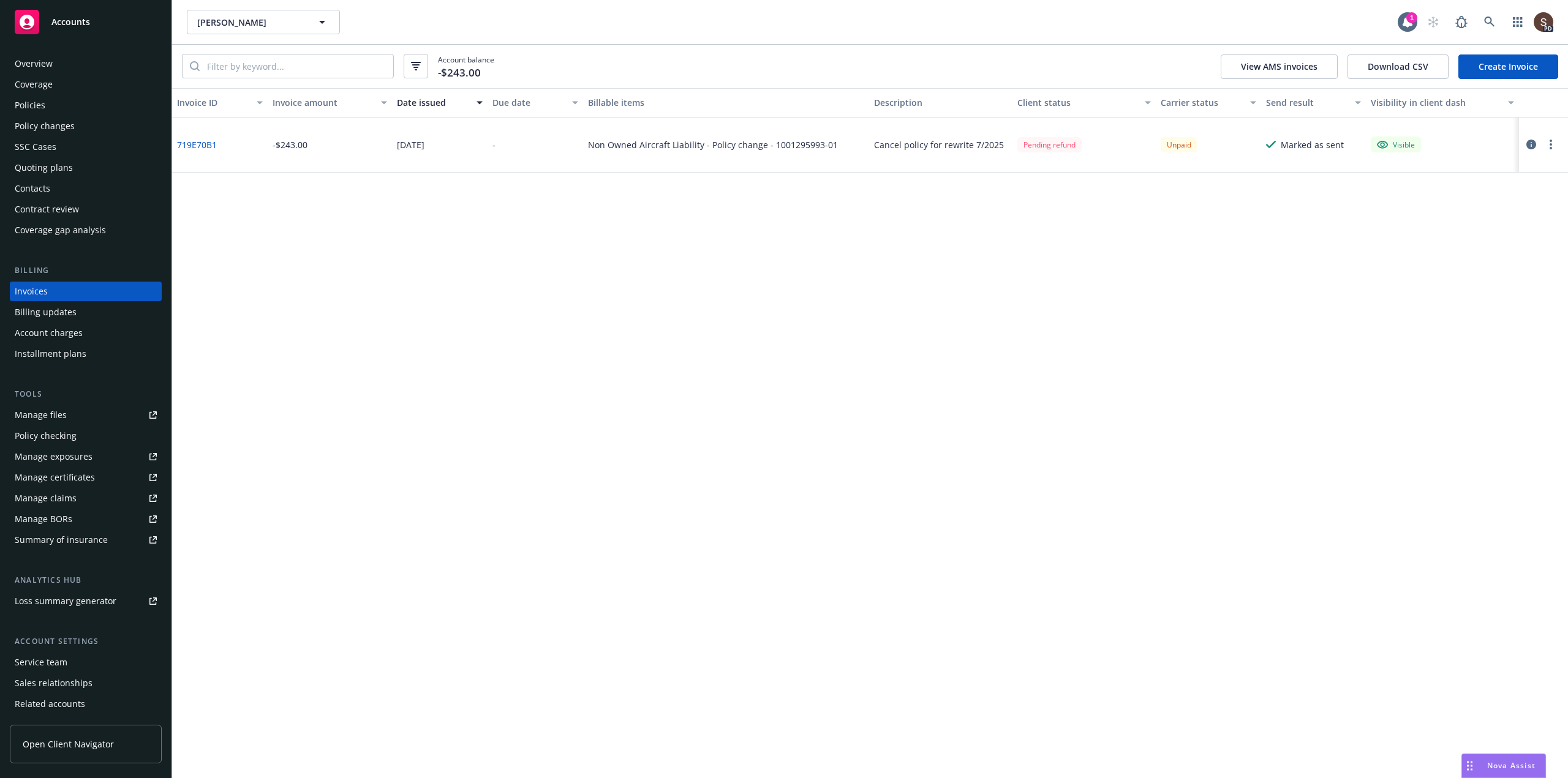
click at [41, 126] on div "Policy changes" at bounding box center [44, 126] width 60 height 20
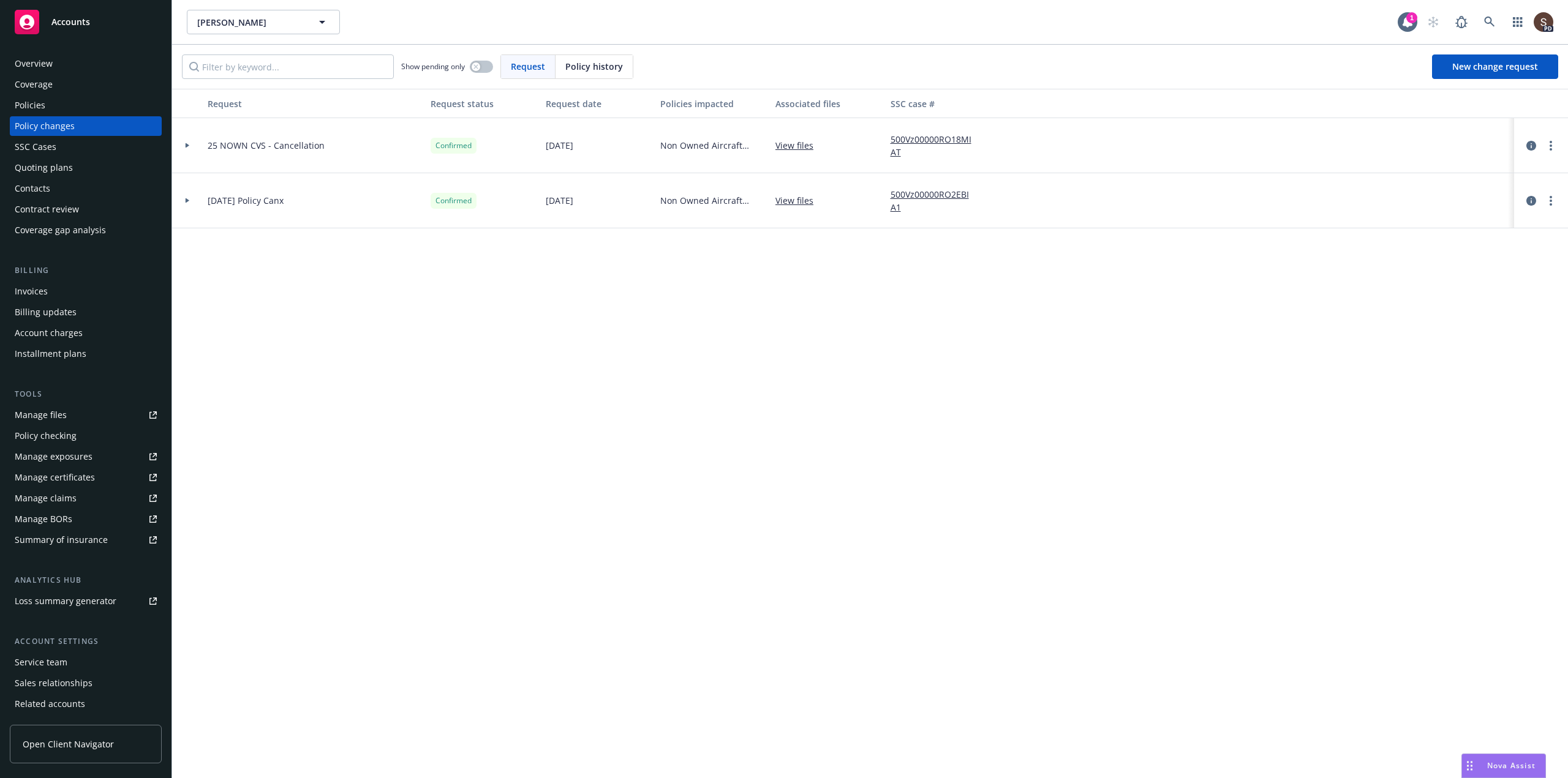
click at [26, 104] on div "Policies" at bounding box center [30, 106] width 31 height 20
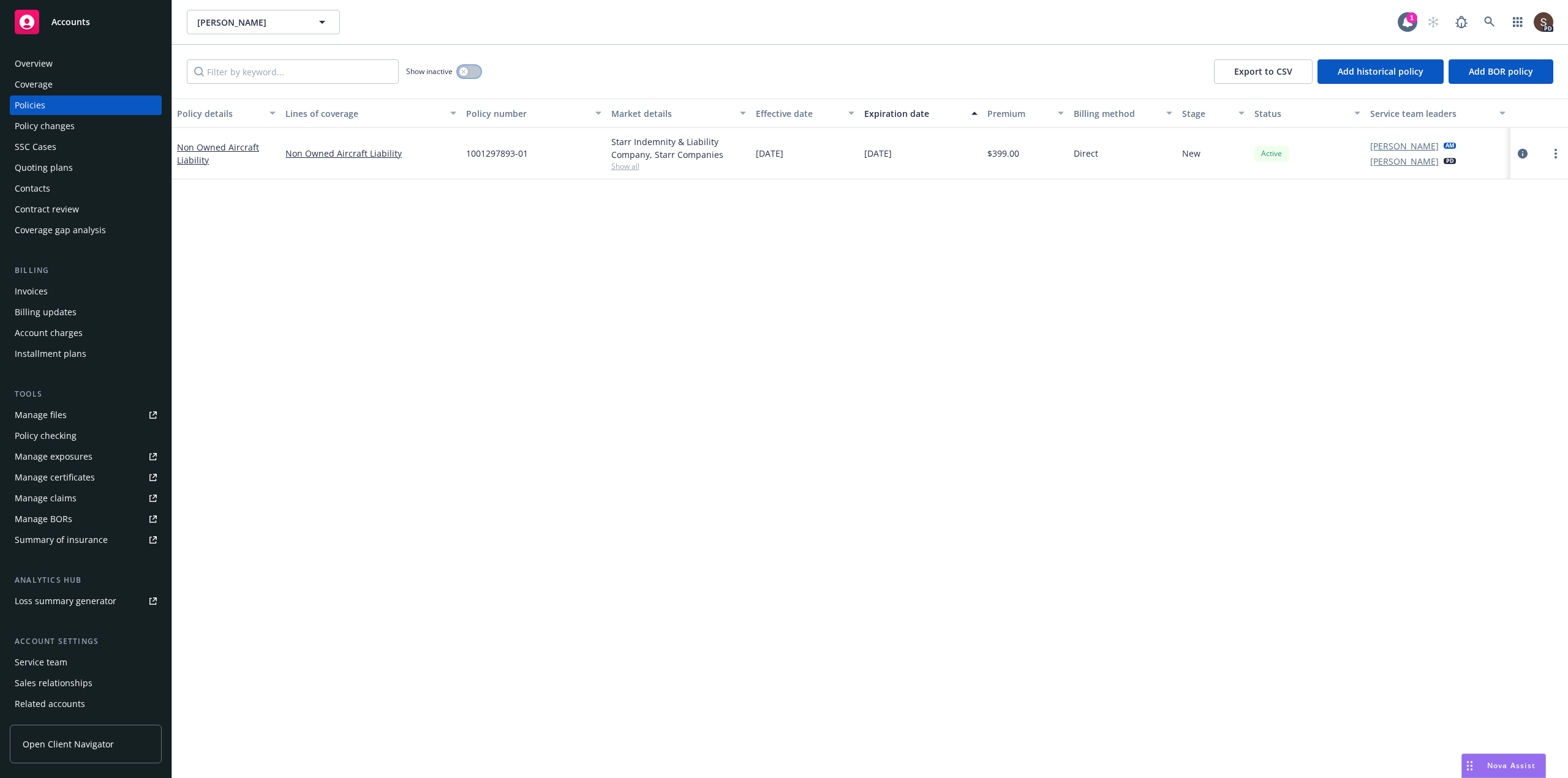
click at [478, 71] on button "button" at bounding box center [469, 72] width 23 height 12
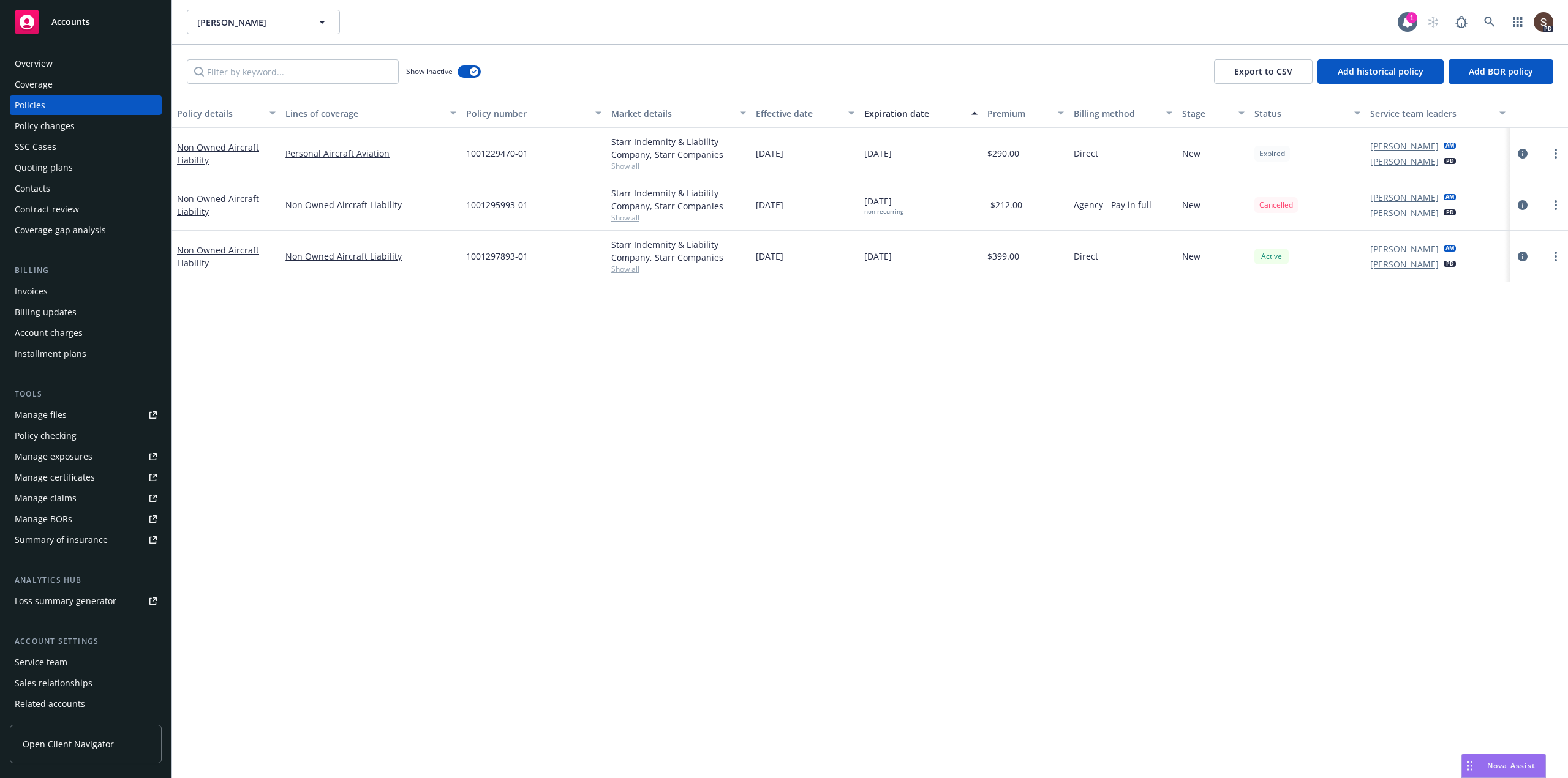
click at [38, 293] on div "Invoices" at bounding box center [31, 292] width 33 height 20
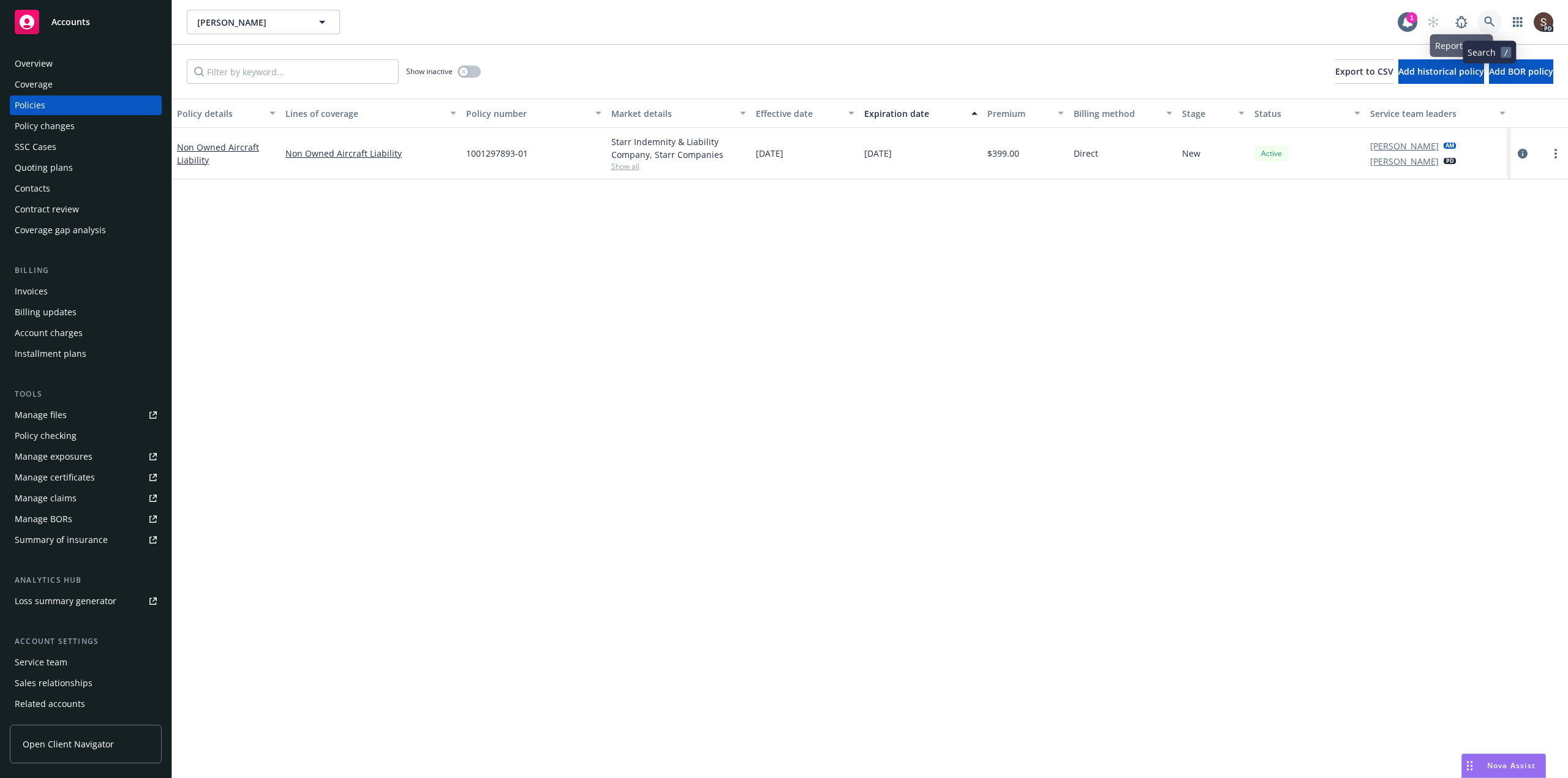
click at [1486, 14] on link at bounding box center [1490, 22] width 25 height 25
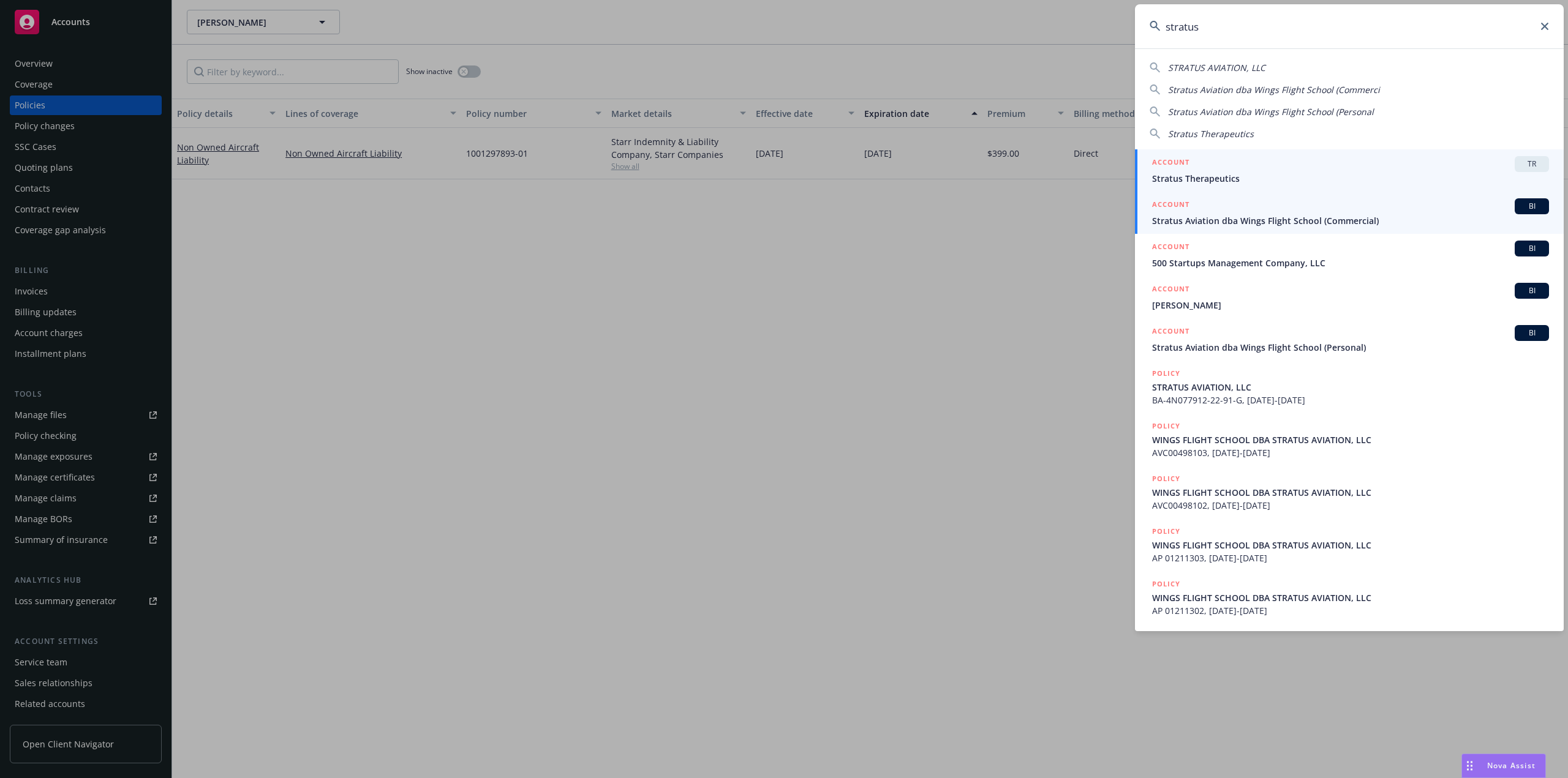
type input "stratus"
click at [1268, 214] on span "Stratus Aviation dba Wings Flight School (Commercial)" at bounding box center [1350, 221] width 397 height 13
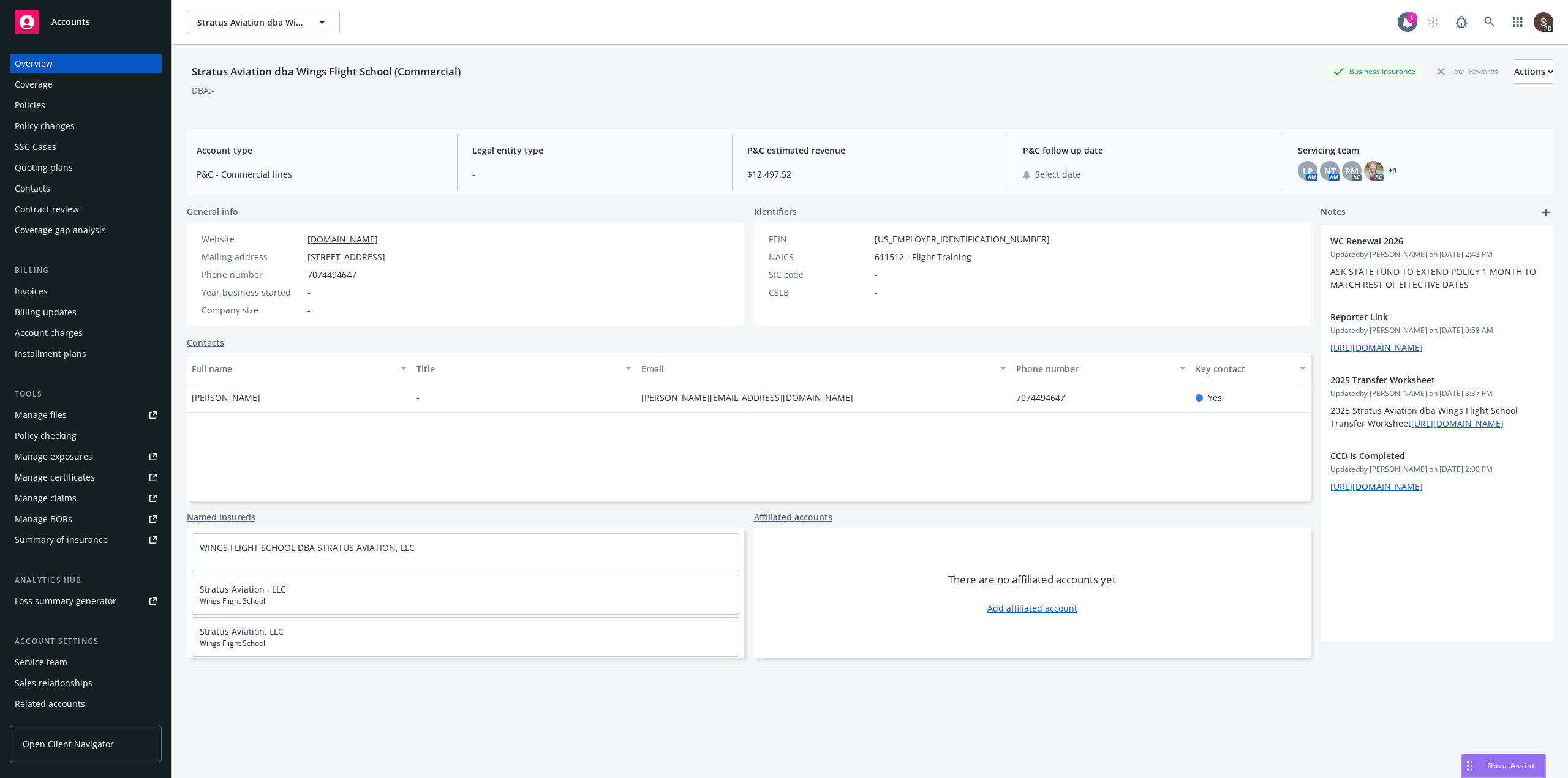
click at [26, 106] on div "Policies" at bounding box center [30, 106] width 31 height 20
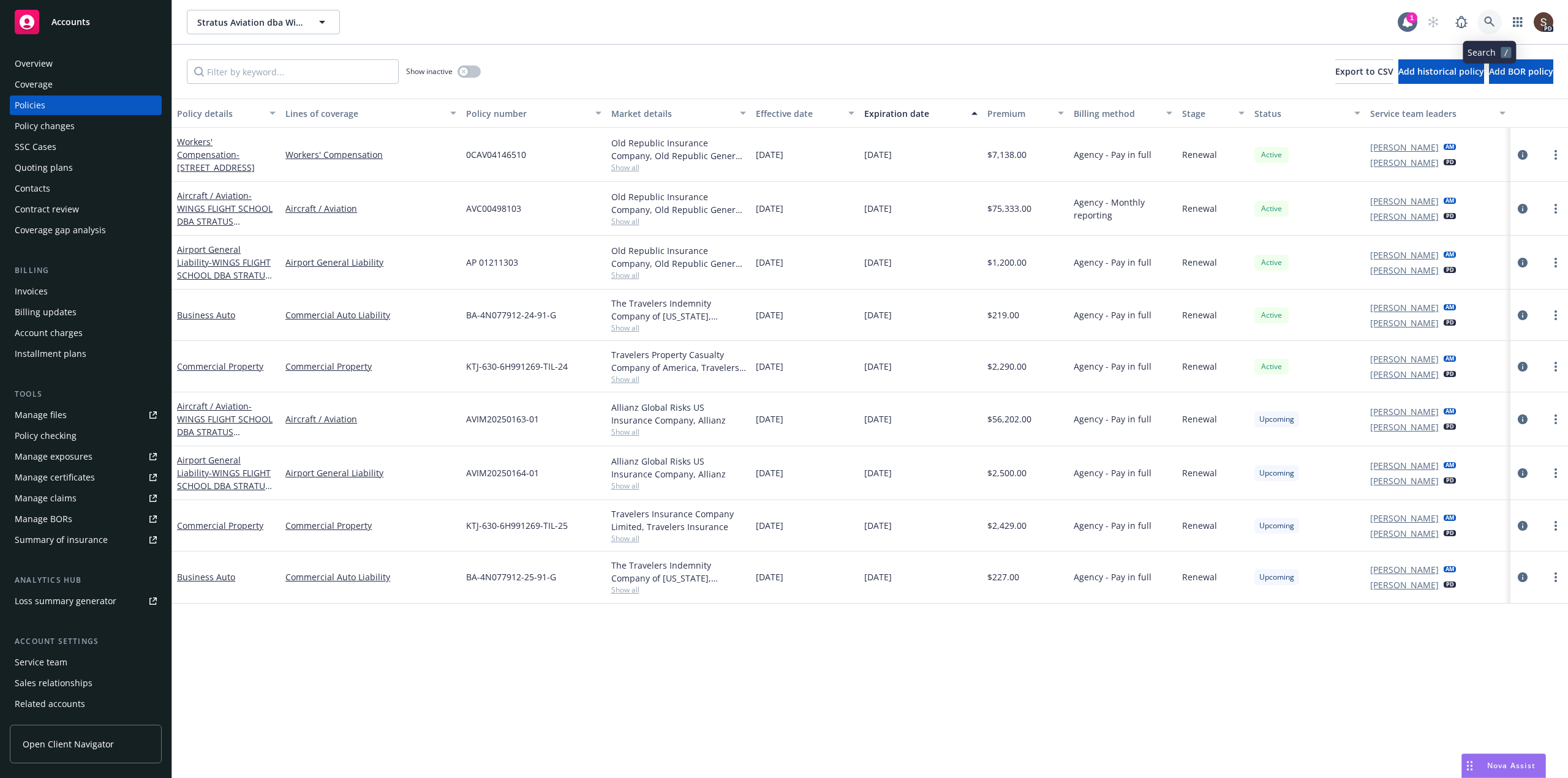
click at [1485, 25] on icon at bounding box center [1490, 22] width 11 height 11
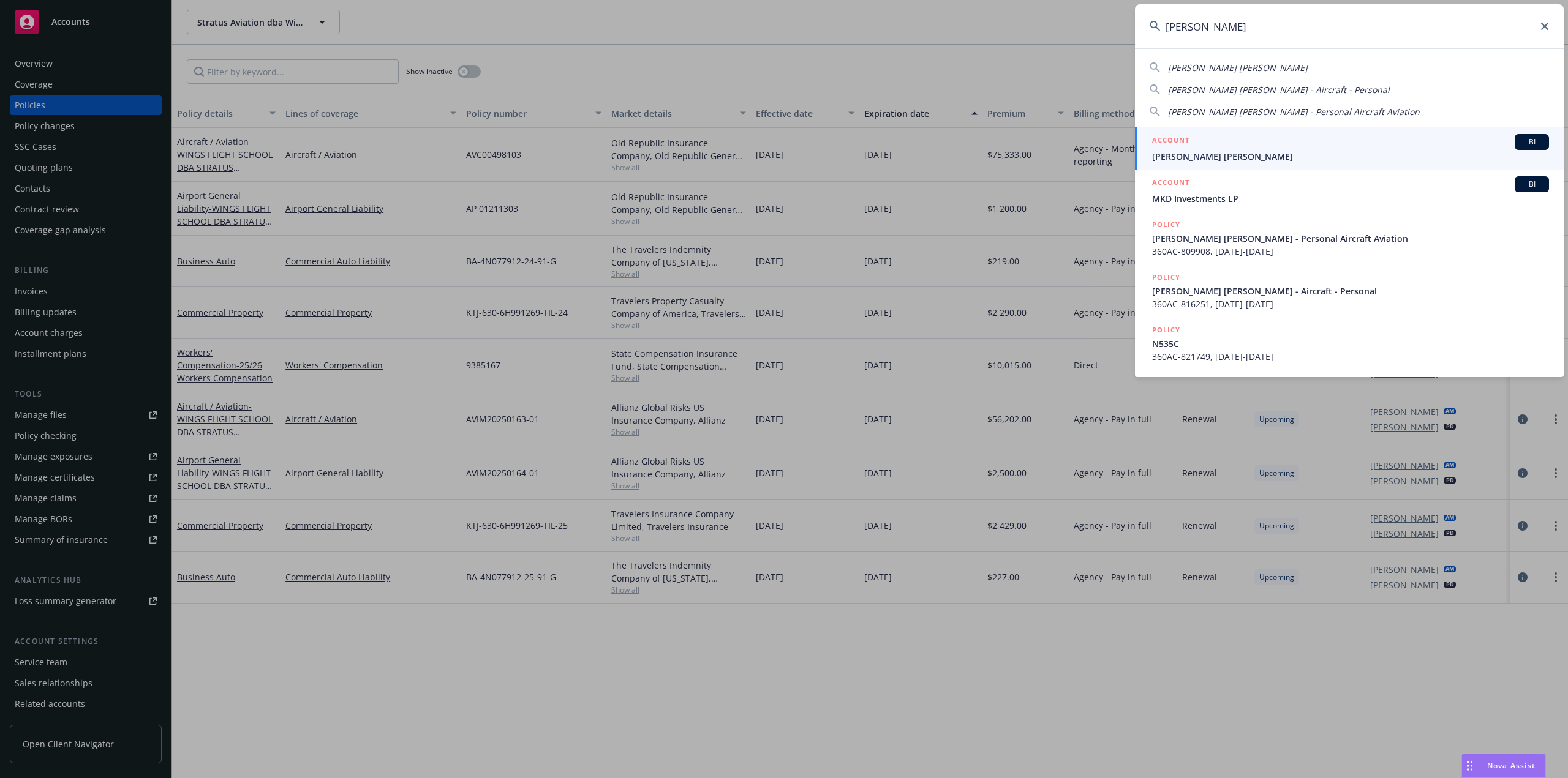
type input "[PERSON_NAME]"
click at [1203, 149] on div "ACCOUNT BI" at bounding box center [1350, 142] width 397 height 16
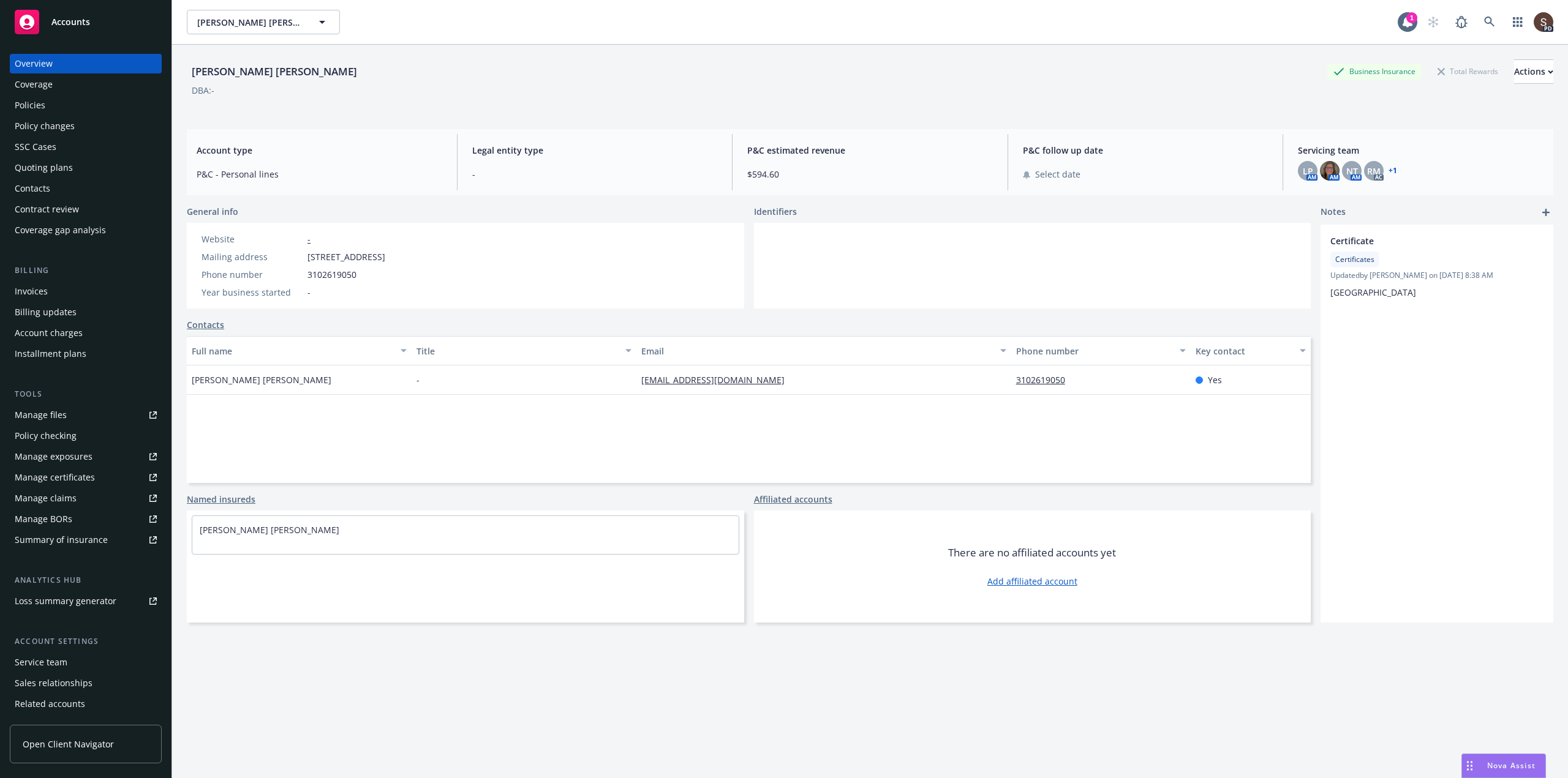
click at [41, 188] on div "Contacts" at bounding box center [32, 189] width 35 height 20
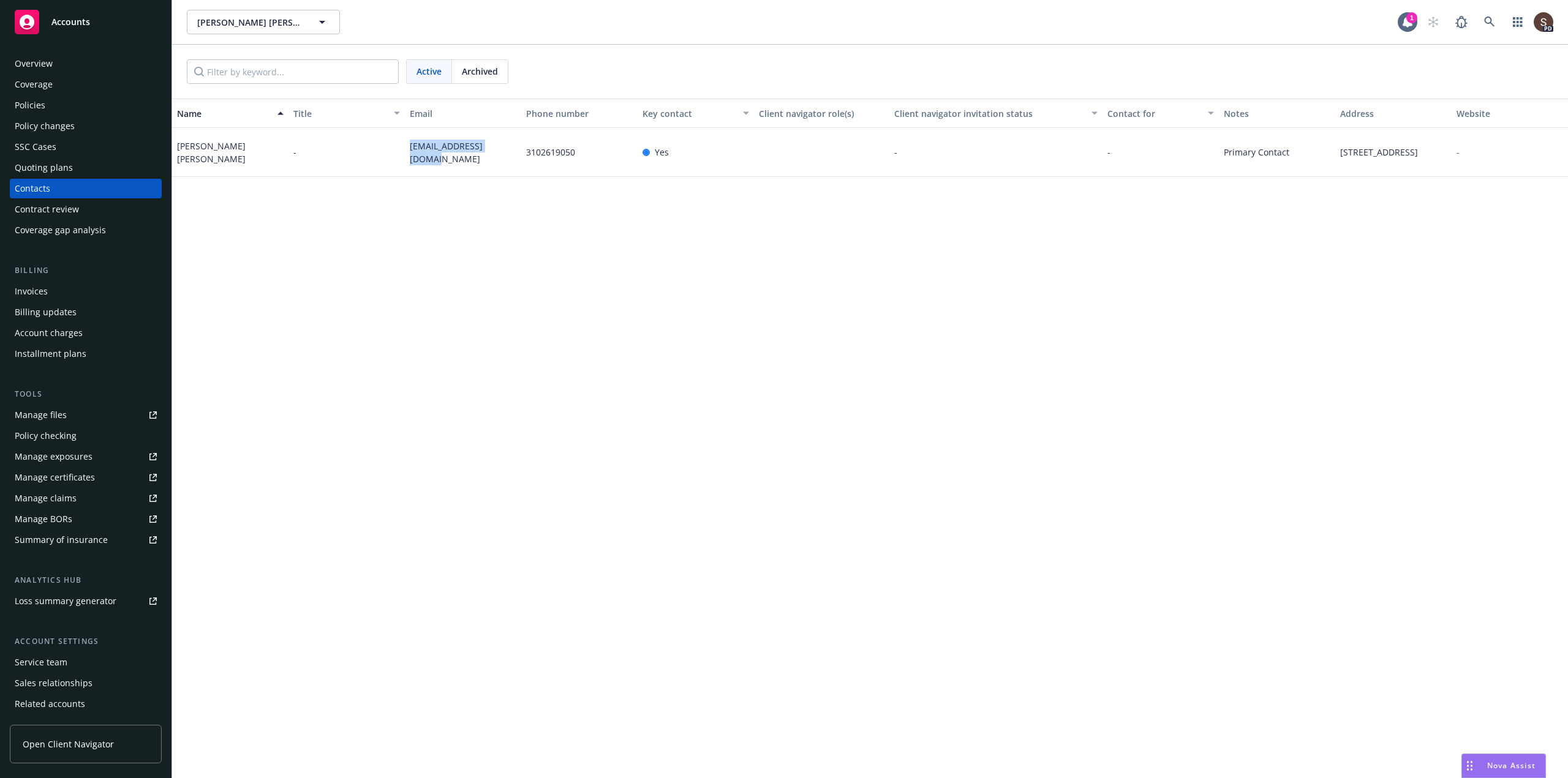
drag, startPoint x: 410, startPoint y: 152, endPoint x: 515, endPoint y: 159, distance: 105.2
click at [519, 158] on div "[EMAIL_ADDRESS][DOMAIN_NAME]" at bounding box center [463, 152] width 116 height 49
copy span "[EMAIL_ADDRESS][DOMAIN_NAME]"
